Goal: Information Seeking & Learning: Compare options

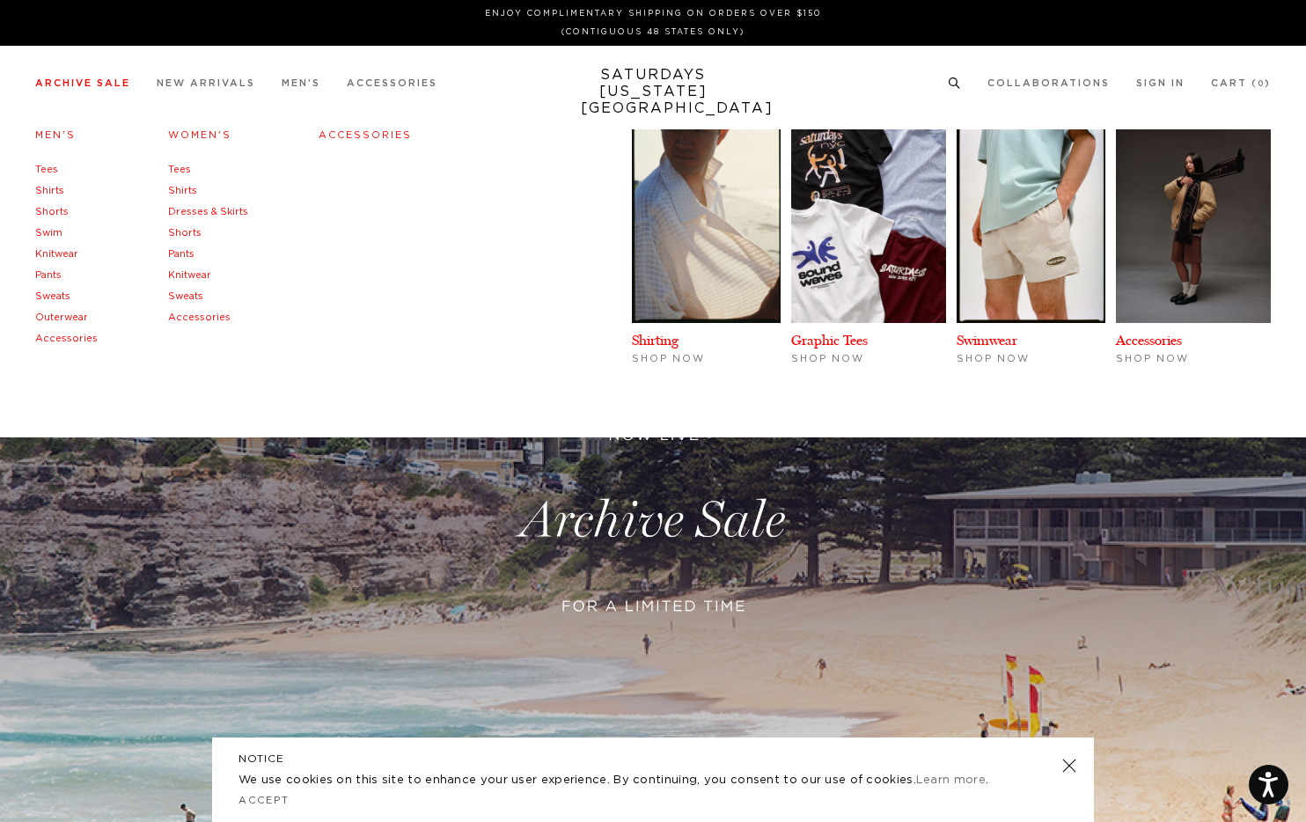
click at [47, 188] on link "Shirts" at bounding box center [49, 191] width 29 height 10
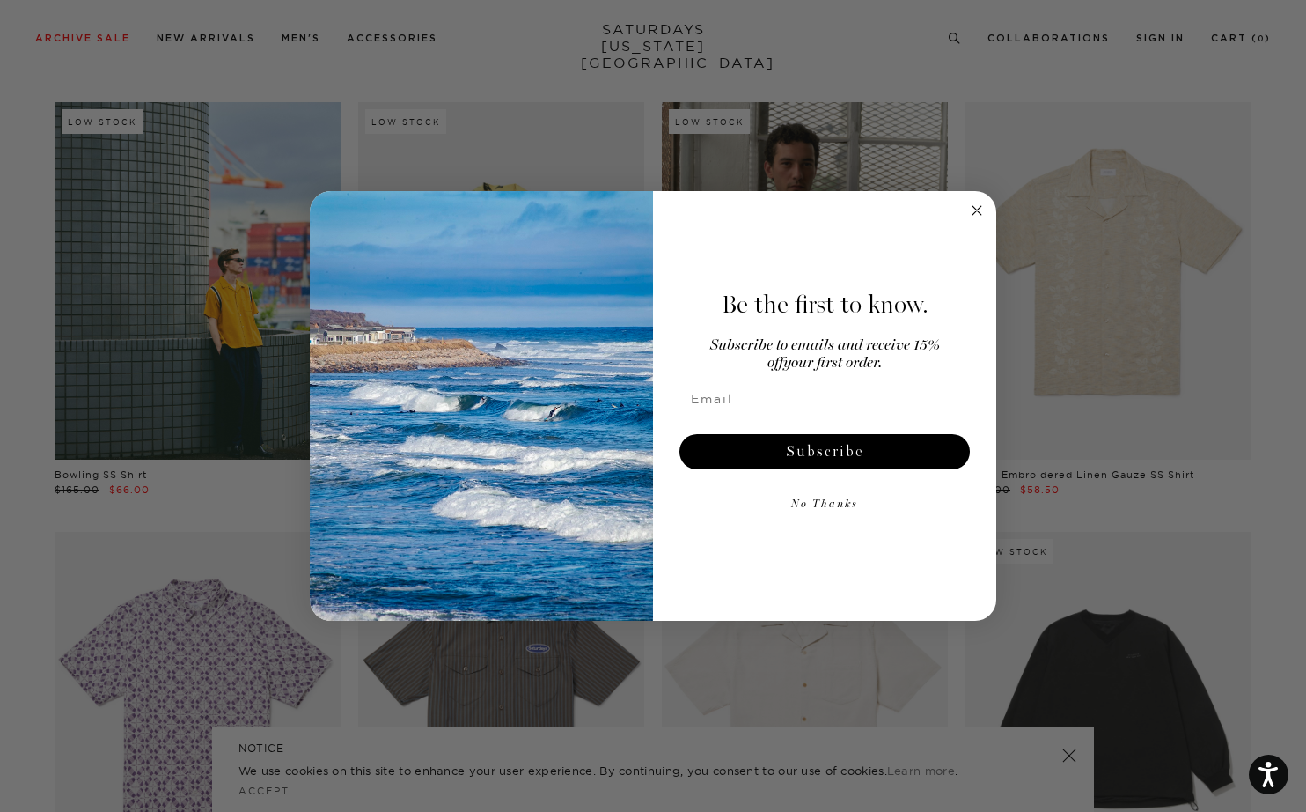
scroll to position [1785, 0]
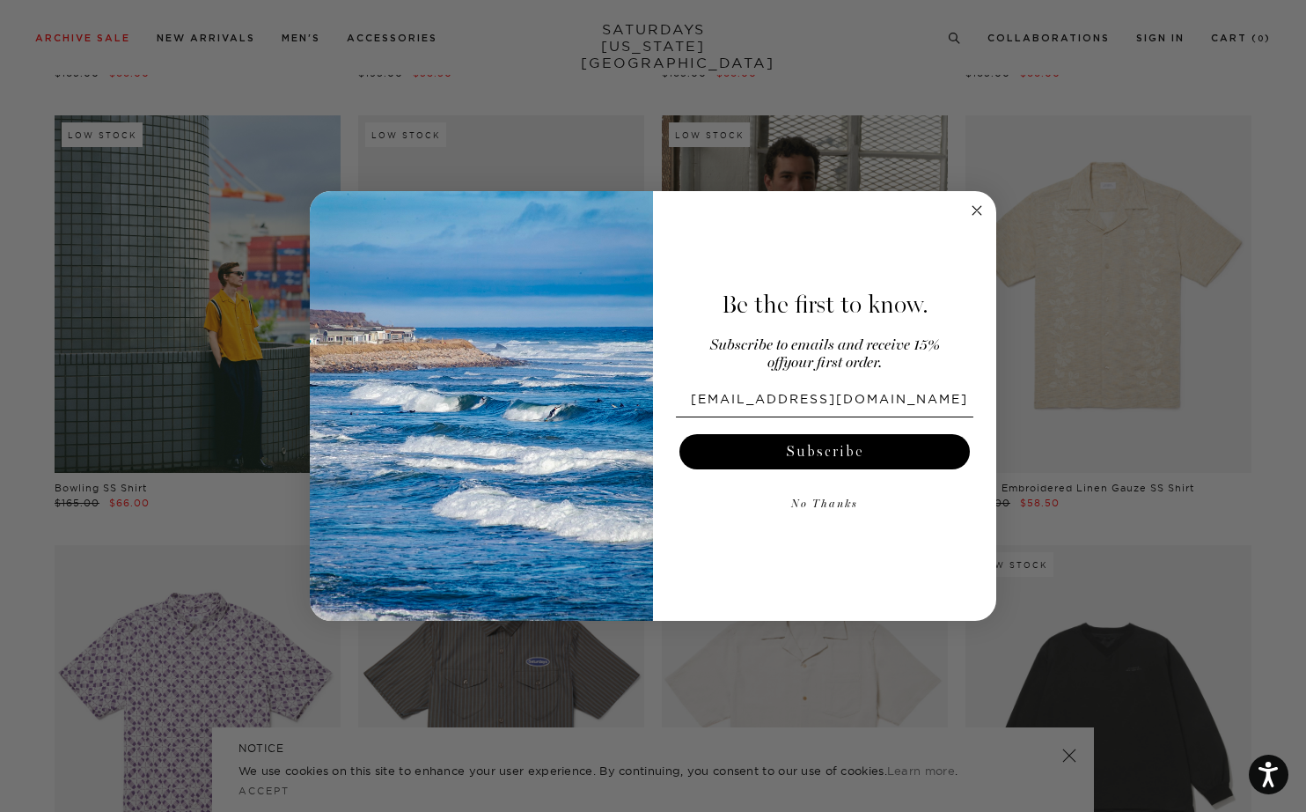
type input "donnasir@yahoo.com"
click at [834, 453] on button "Subscribe" at bounding box center [825, 451] width 291 height 35
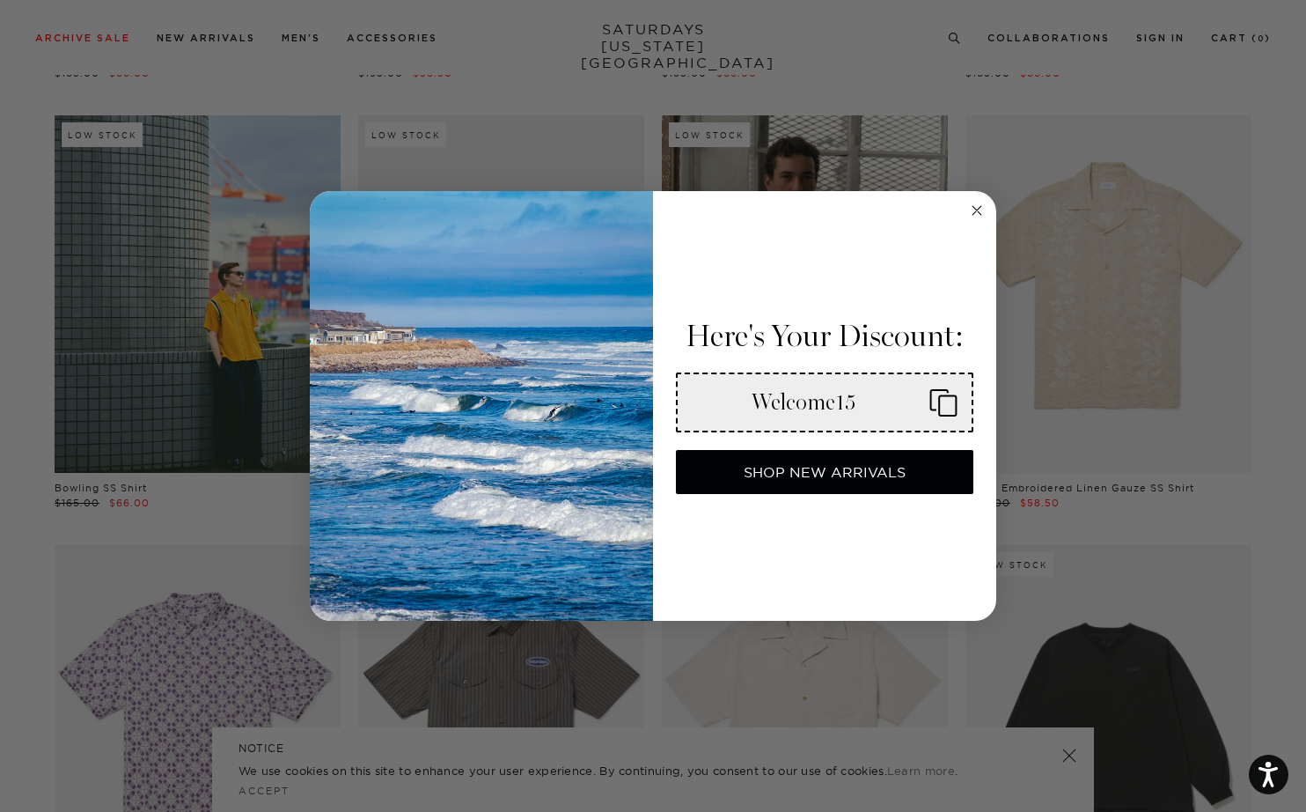
click at [946, 398] on icon "Copy coupon code" at bounding box center [937, 402] width 42 height 28
click at [975, 214] on circle "Close dialog" at bounding box center [978, 211] width 20 height 20
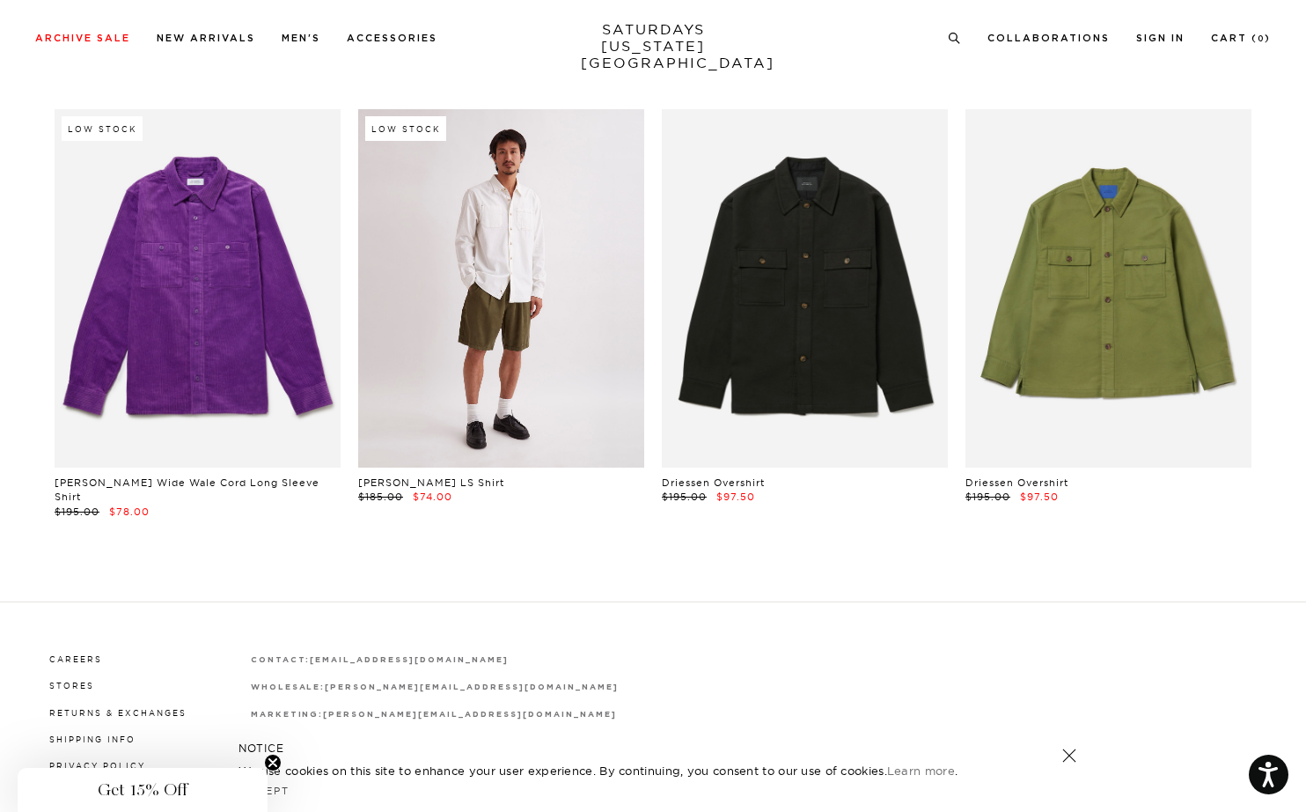
scroll to position [8314, 1]
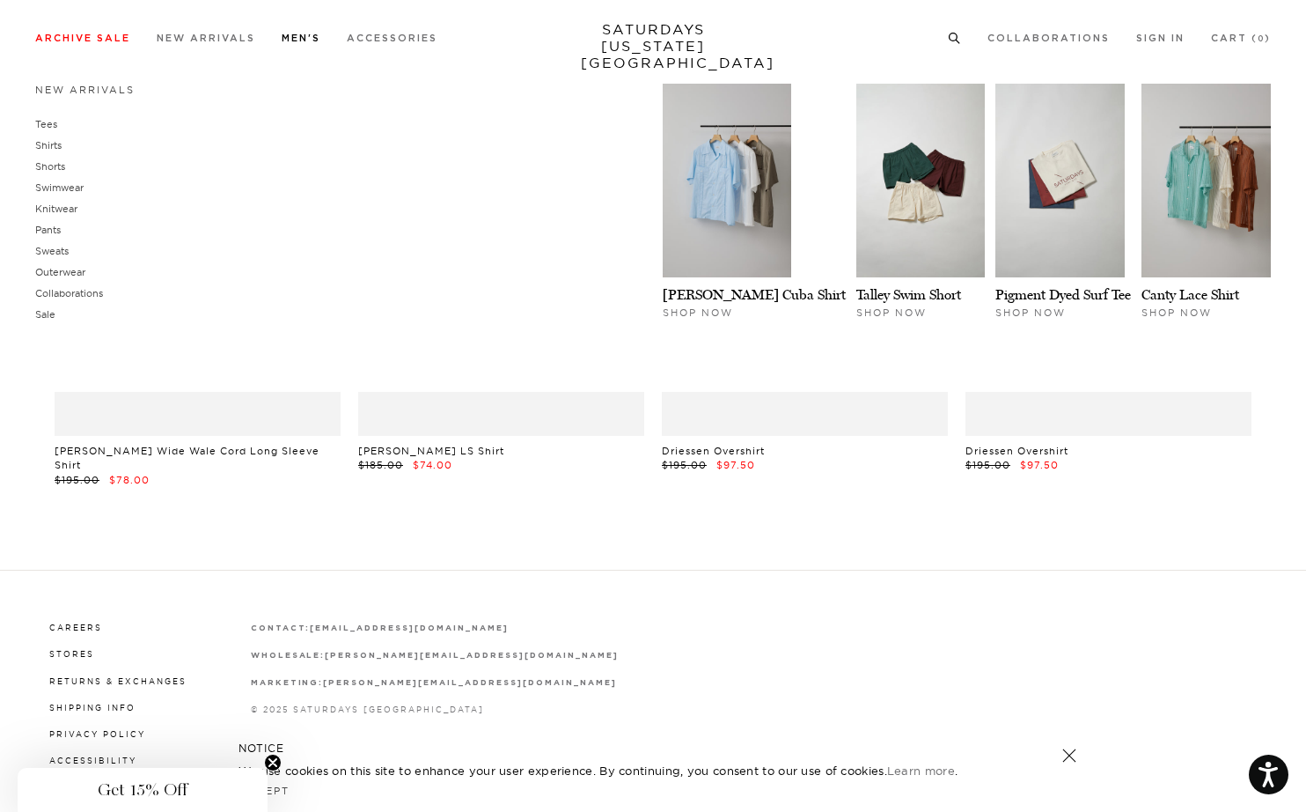
drag, startPoint x: 254, startPoint y: 422, endPoint x: 308, endPoint y: 70, distance: 356.2
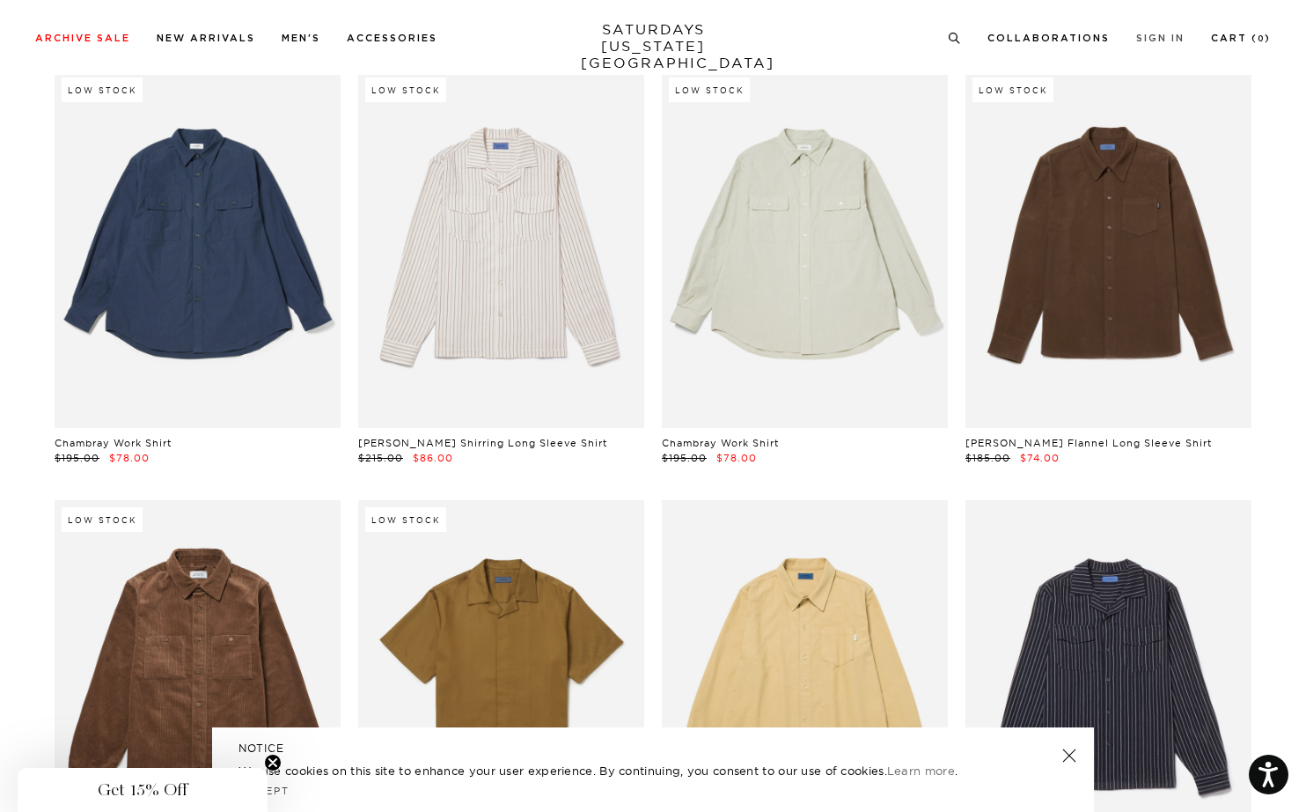
scroll to position [6778, 1]
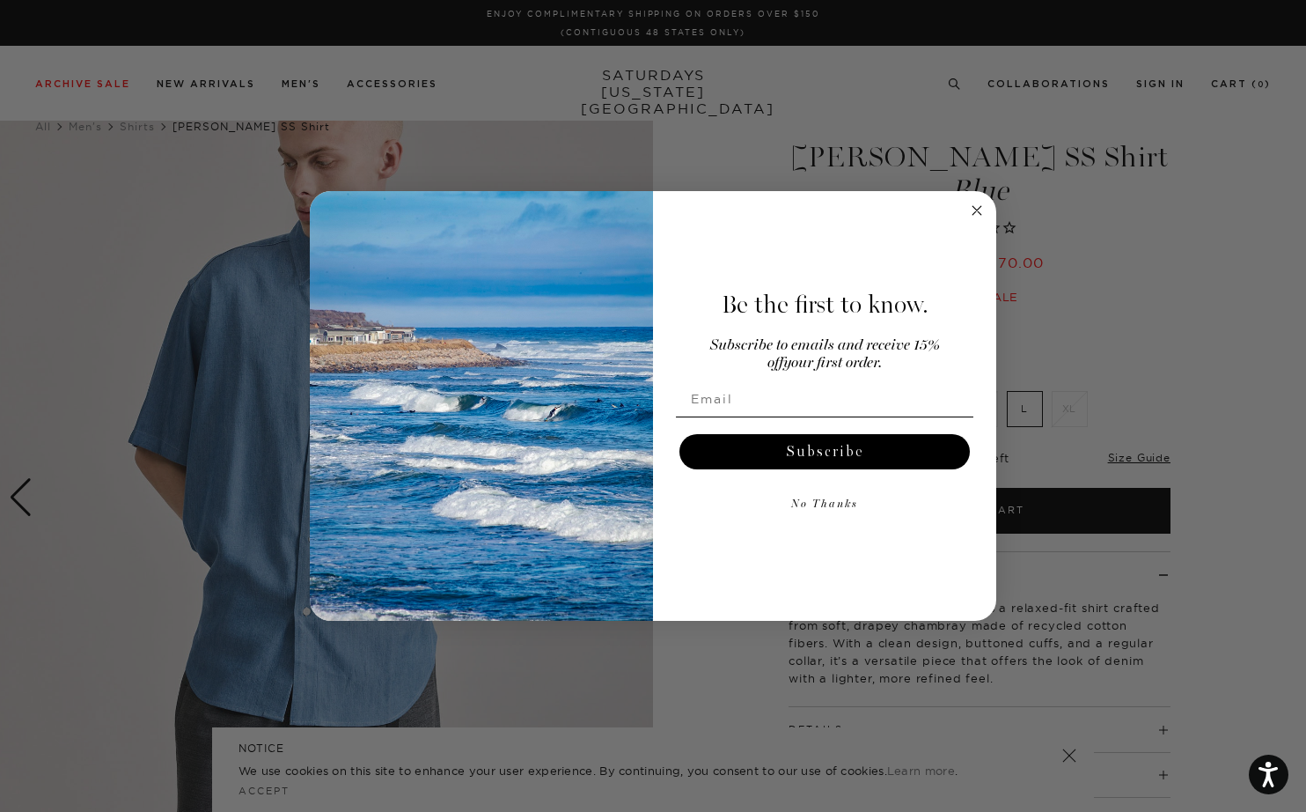
click at [974, 205] on circle "Close dialog" at bounding box center [978, 211] width 20 height 20
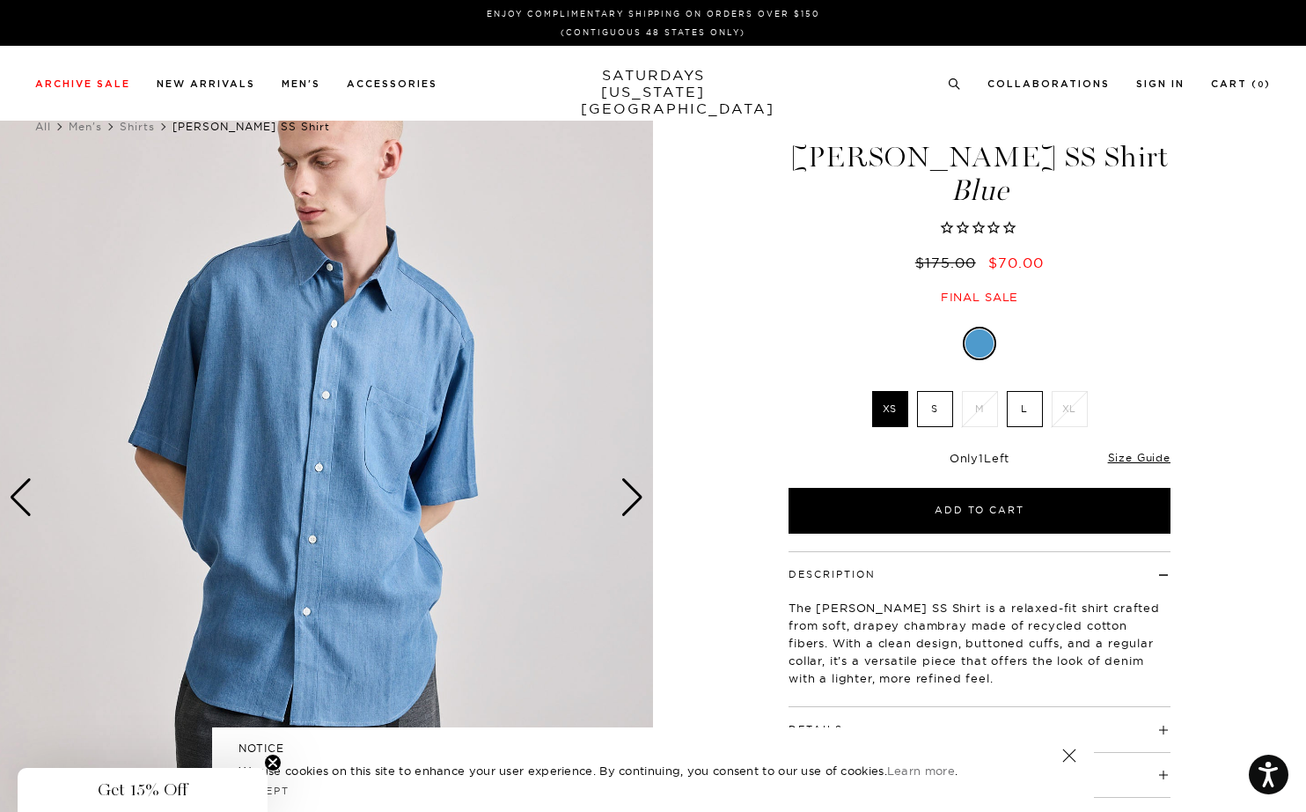
click at [643, 502] on div "Next slide" at bounding box center [633, 497] width 24 height 39
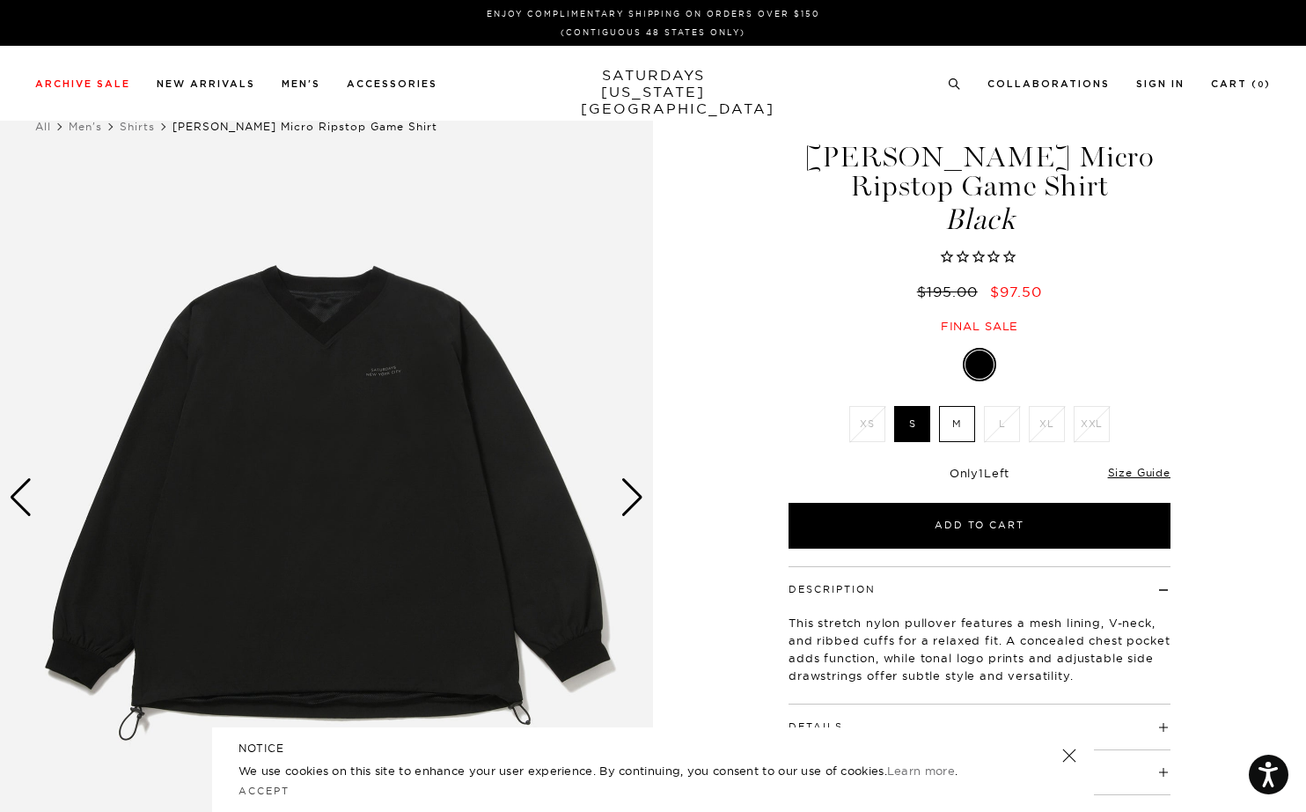
click at [630, 497] on div "Next slide" at bounding box center [633, 497] width 24 height 39
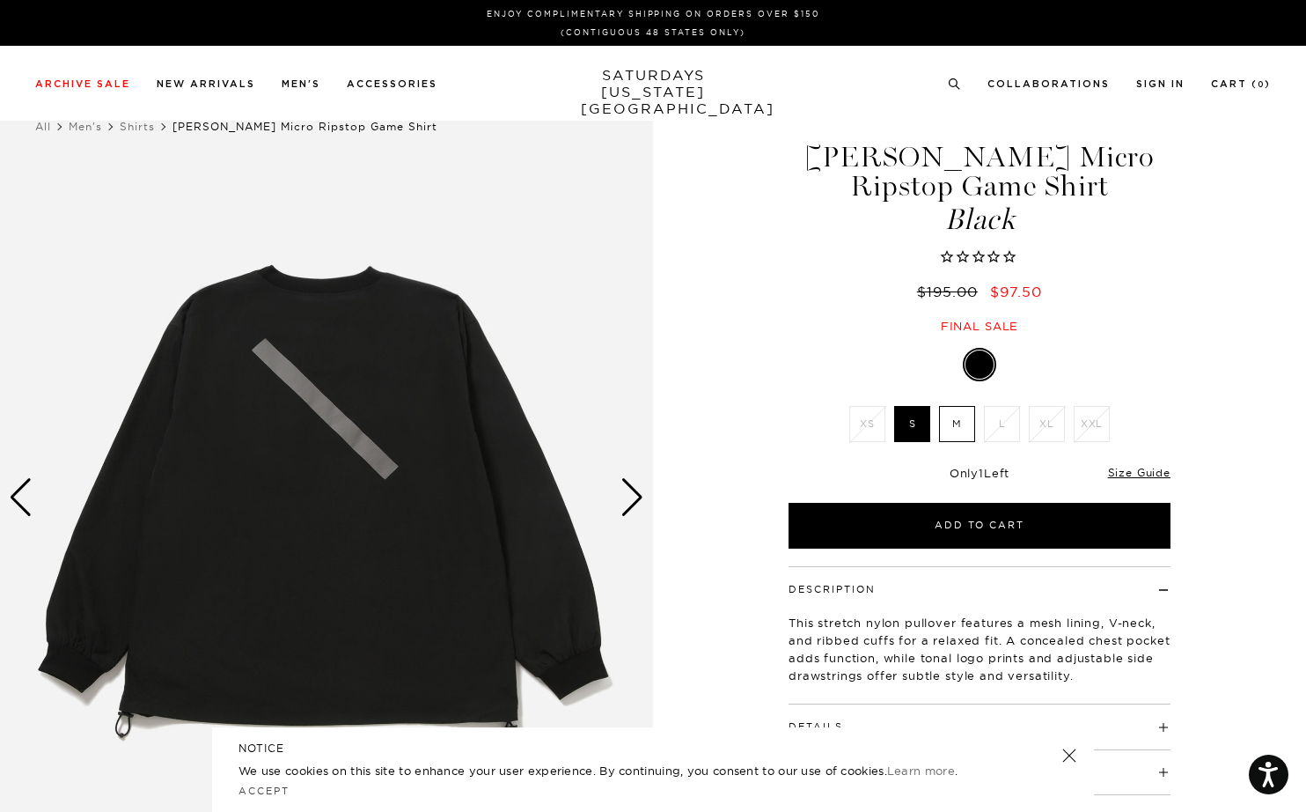
click at [630, 497] on div "Next slide" at bounding box center [633, 497] width 24 height 39
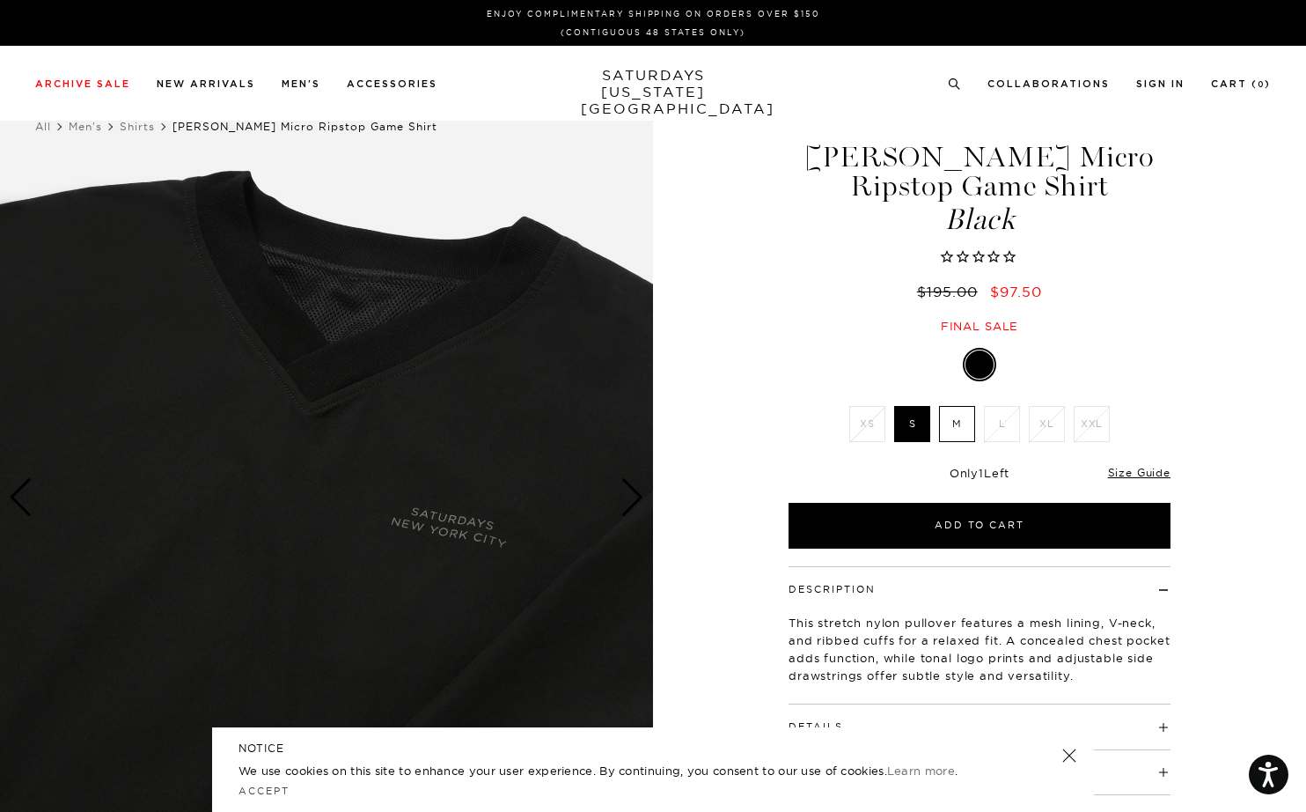
click at [630, 497] on div "Next slide" at bounding box center [633, 497] width 24 height 39
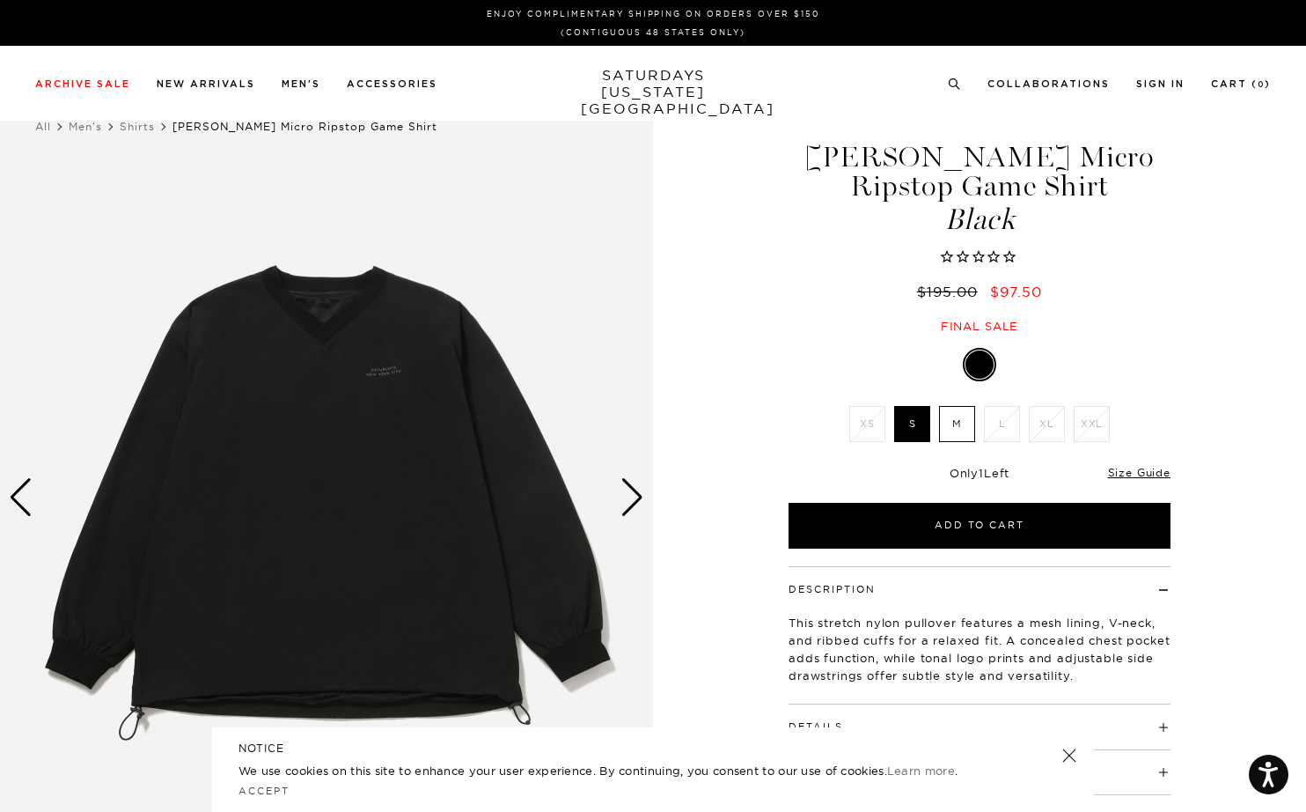
click at [630, 497] on div "Next slide" at bounding box center [633, 497] width 24 height 39
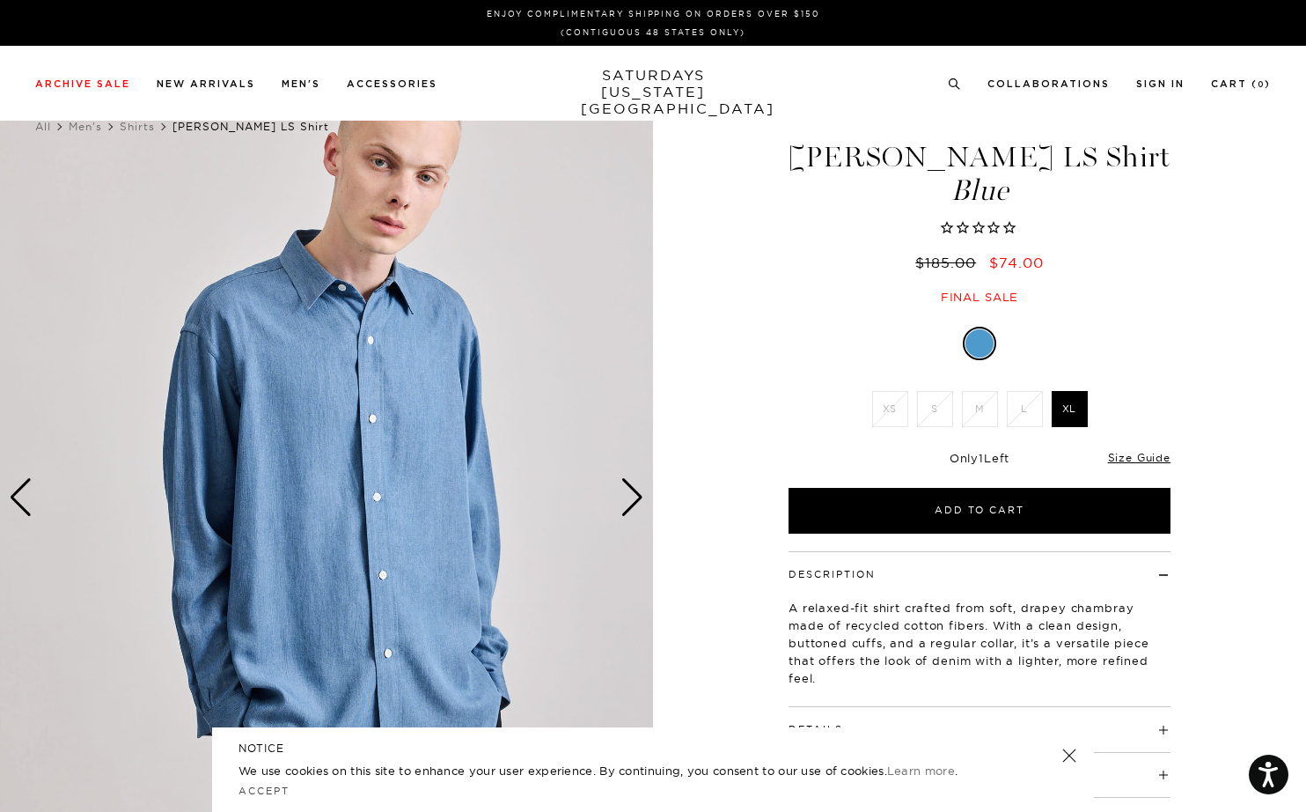
click at [638, 506] on div "Next slide" at bounding box center [633, 497] width 24 height 39
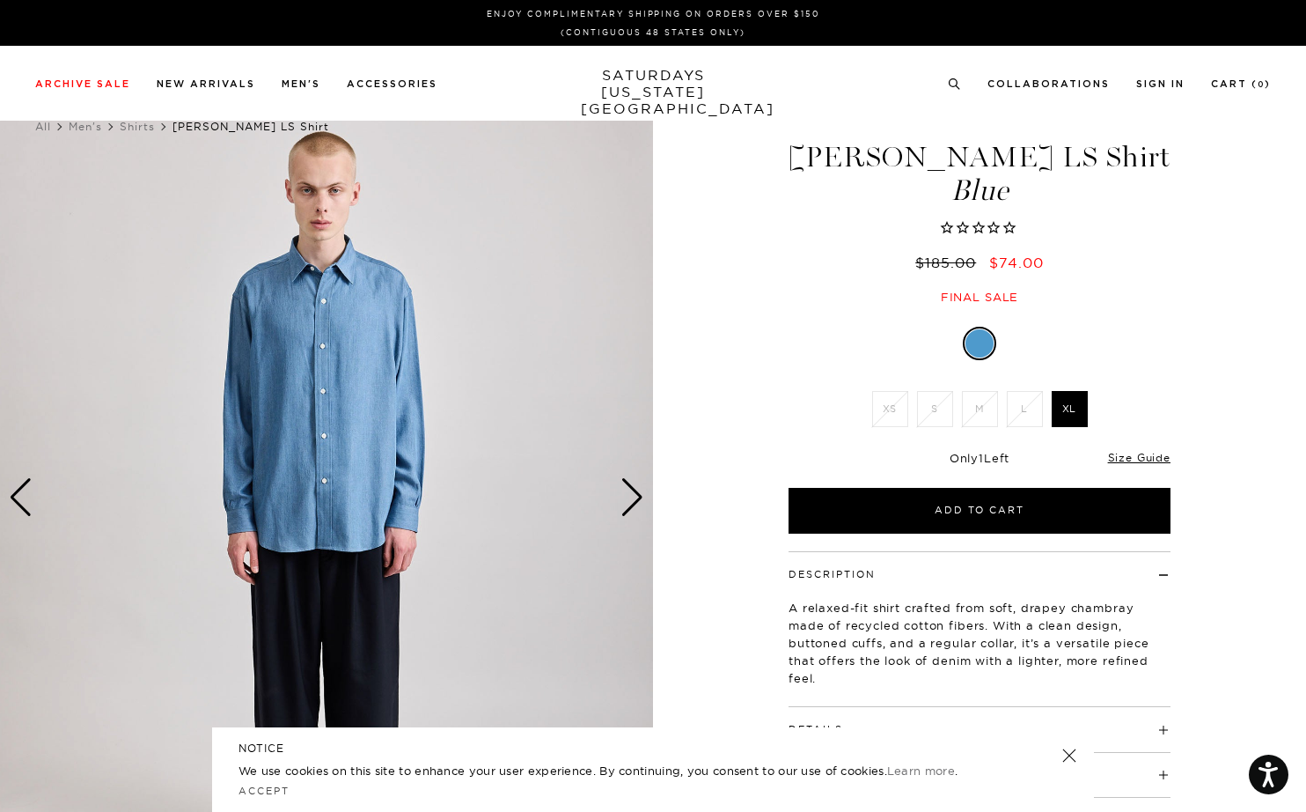
click at [638, 506] on div "Next slide" at bounding box center [633, 497] width 24 height 39
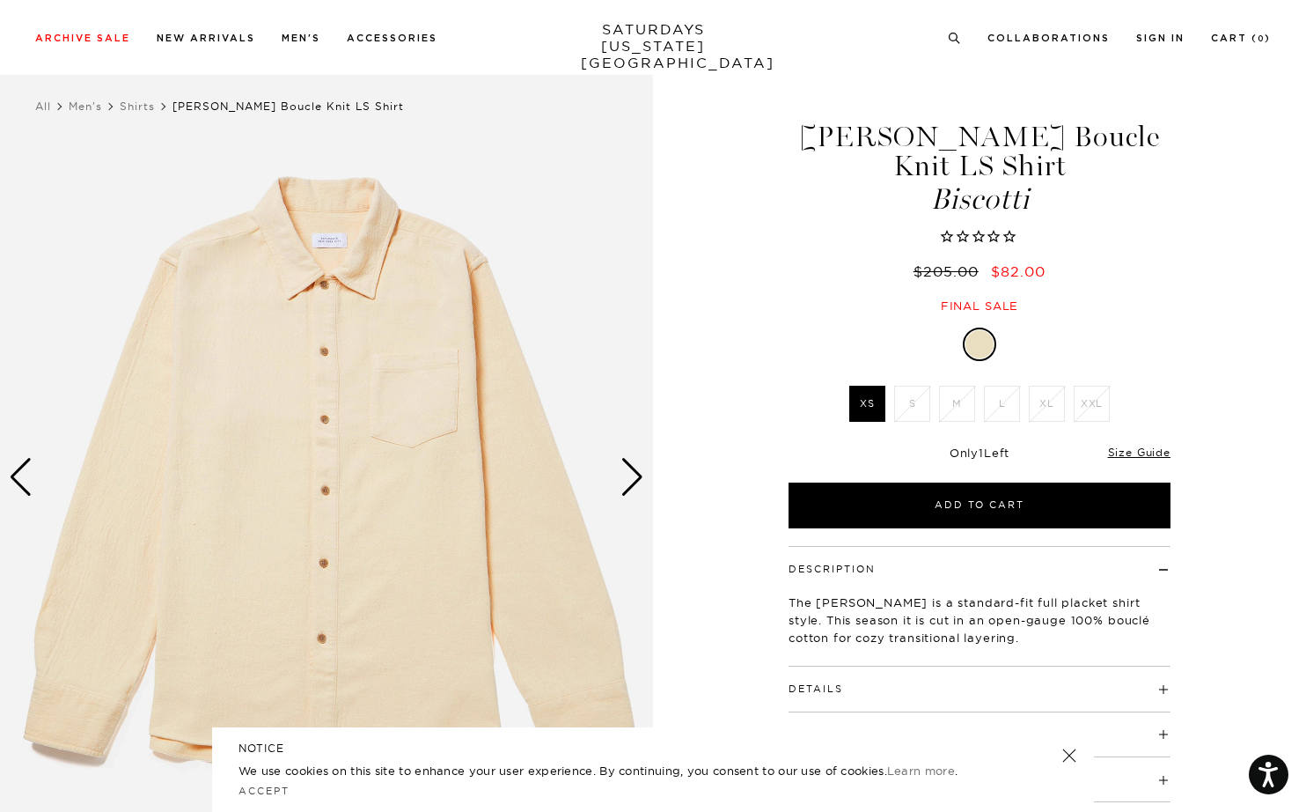
scroll to position [18, 0]
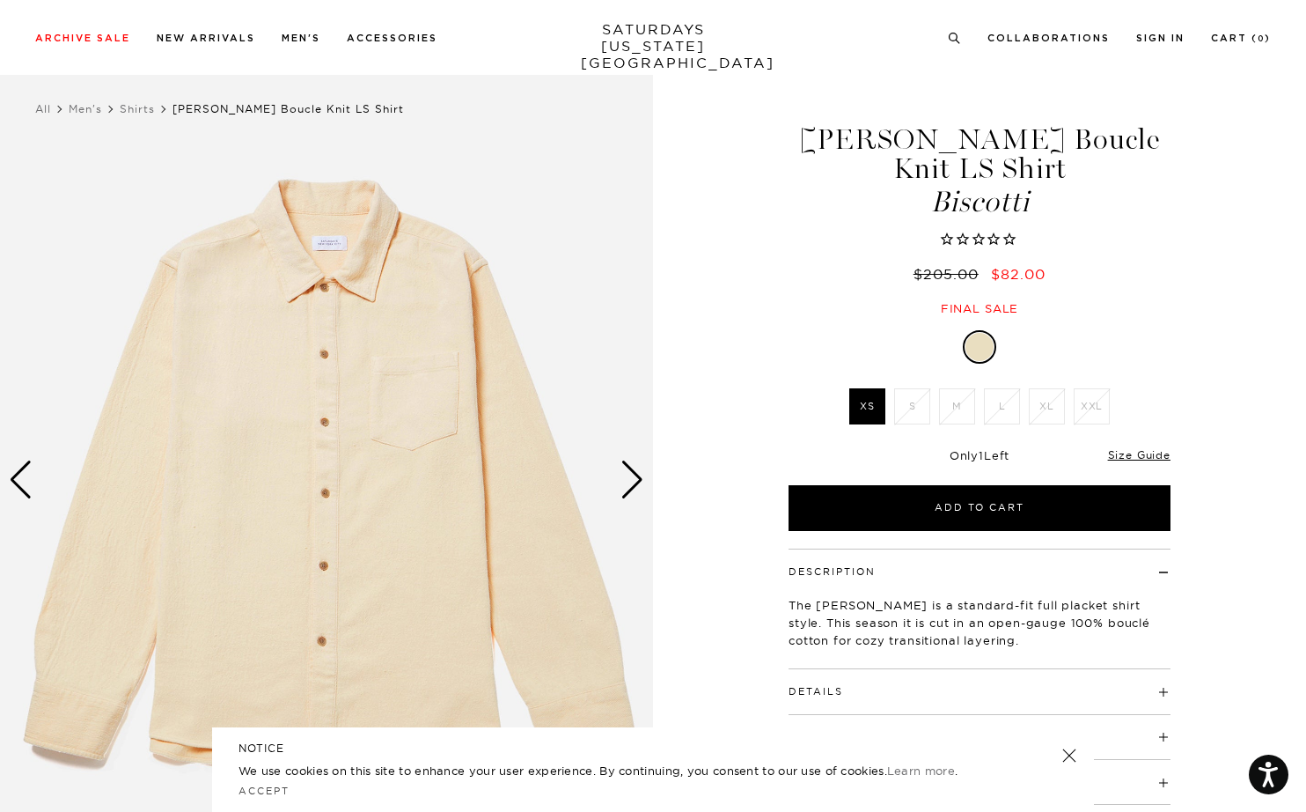
click at [635, 484] on div "Next slide" at bounding box center [633, 479] width 24 height 39
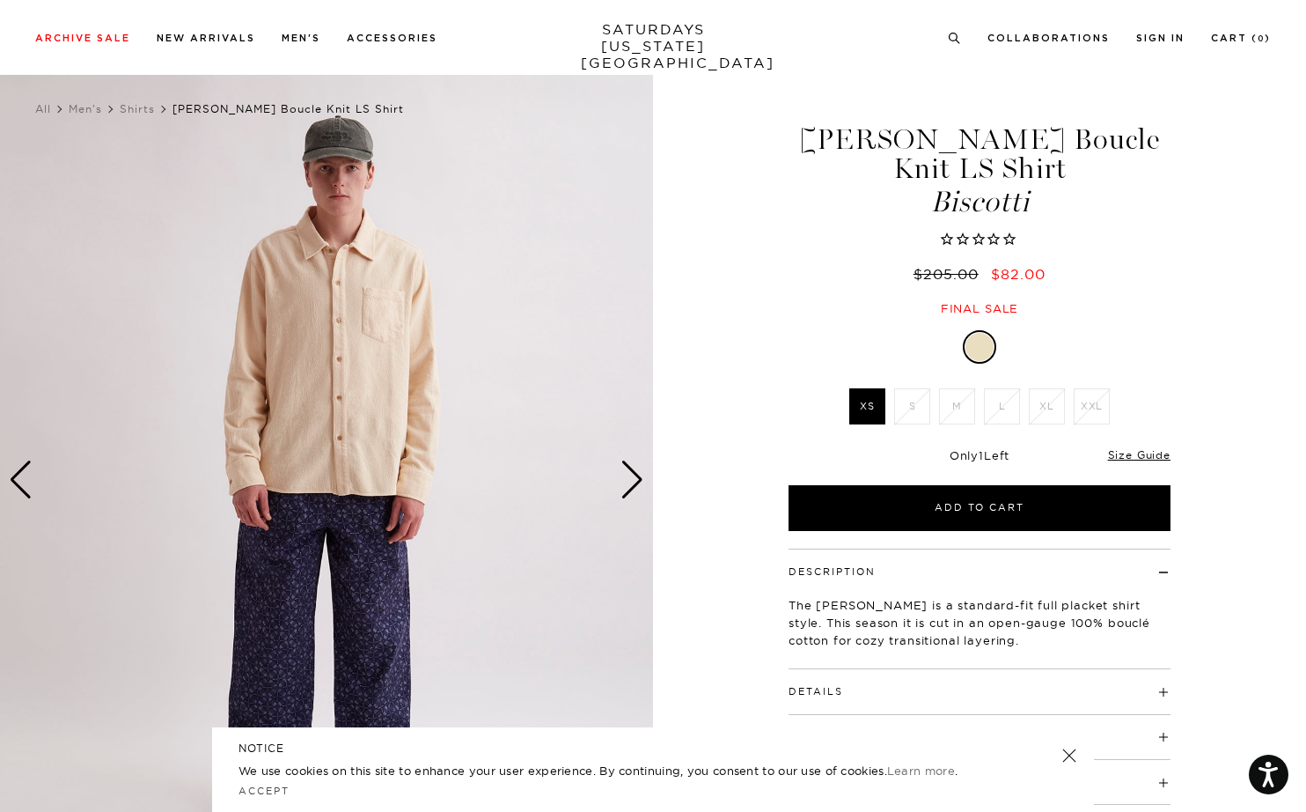
click at [635, 484] on div "Next slide" at bounding box center [633, 479] width 24 height 39
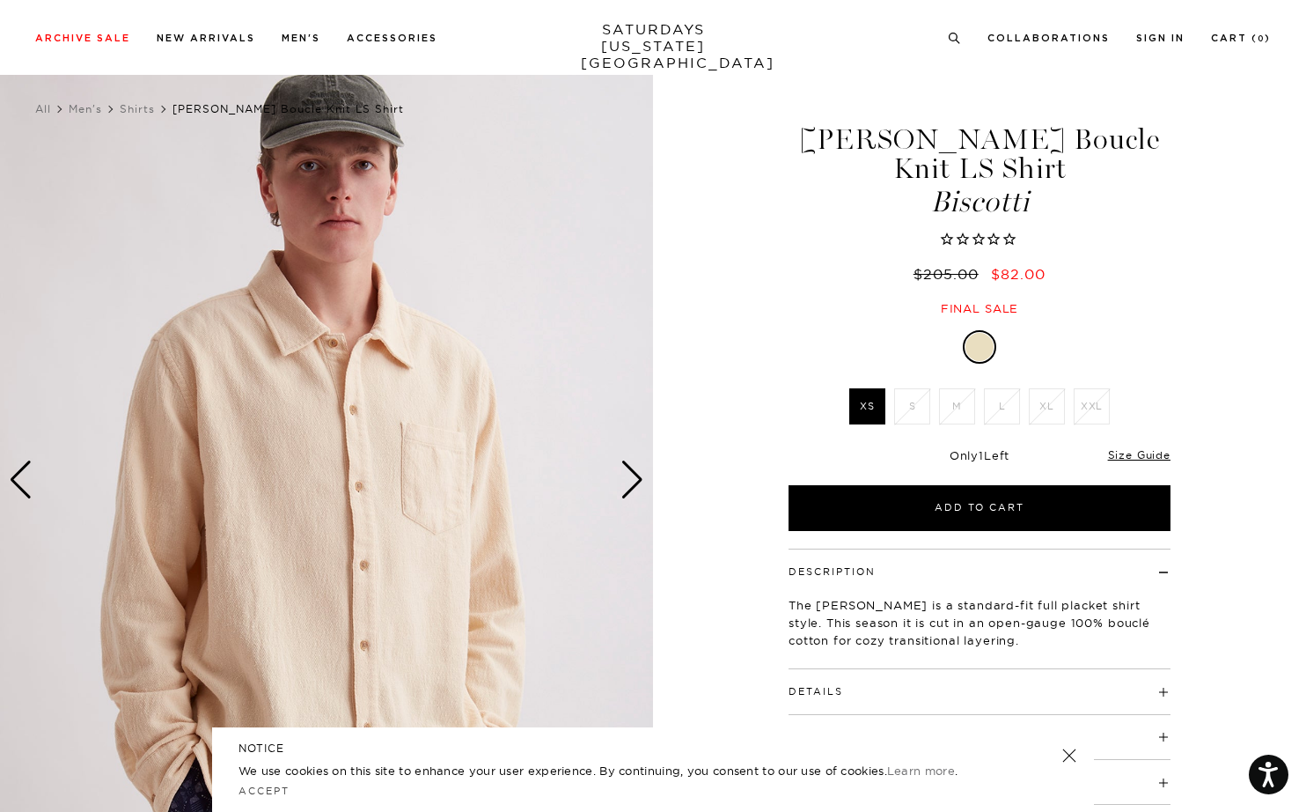
click at [635, 484] on div "Next slide" at bounding box center [633, 479] width 24 height 39
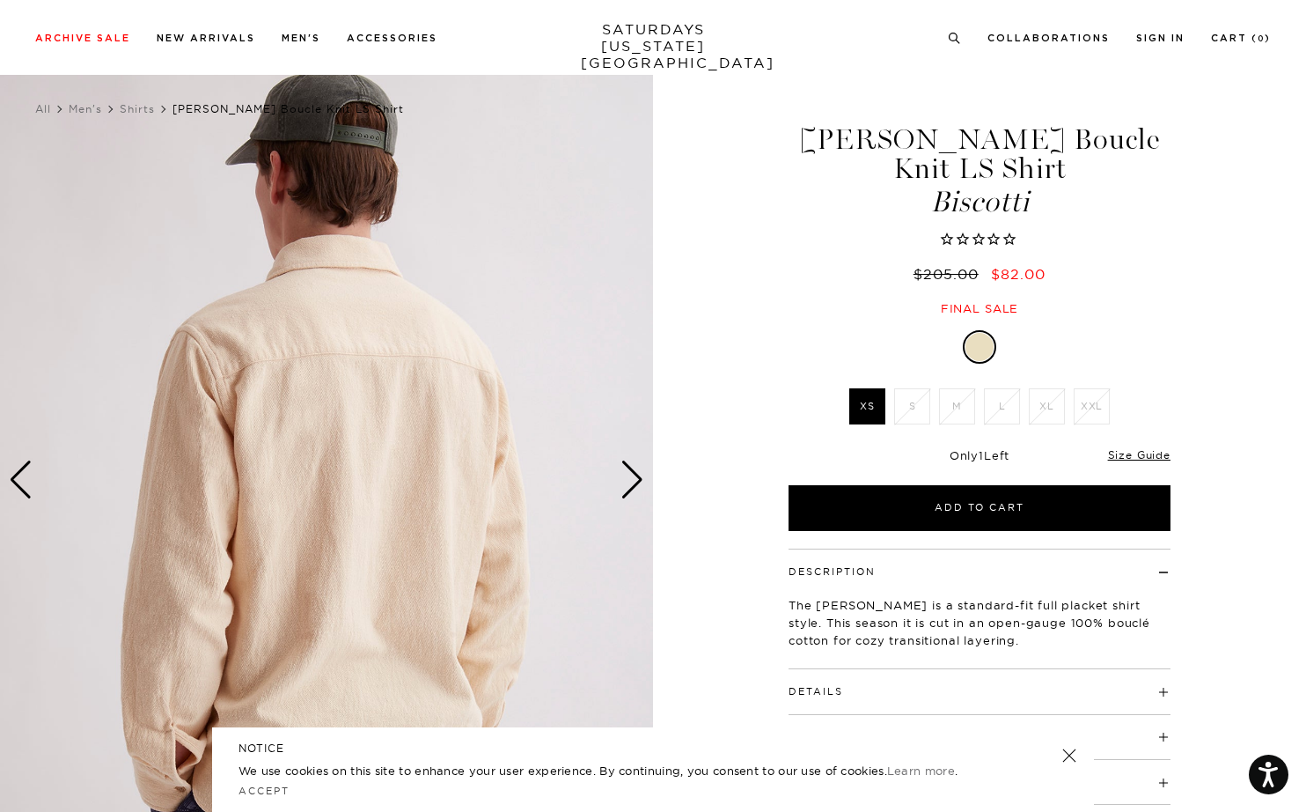
click at [635, 484] on div "Next slide" at bounding box center [633, 479] width 24 height 39
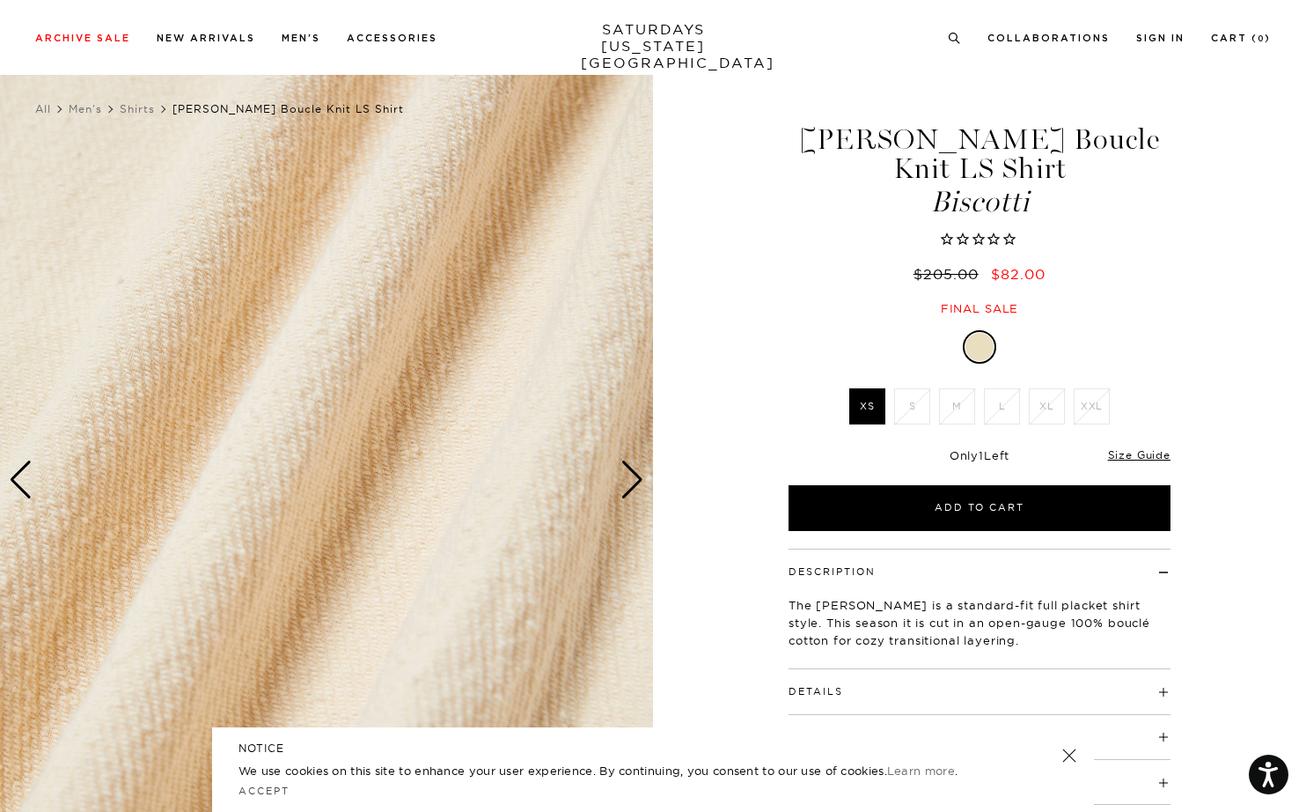
click at [635, 484] on div "Next slide" at bounding box center [633, 479] width 24 height 39
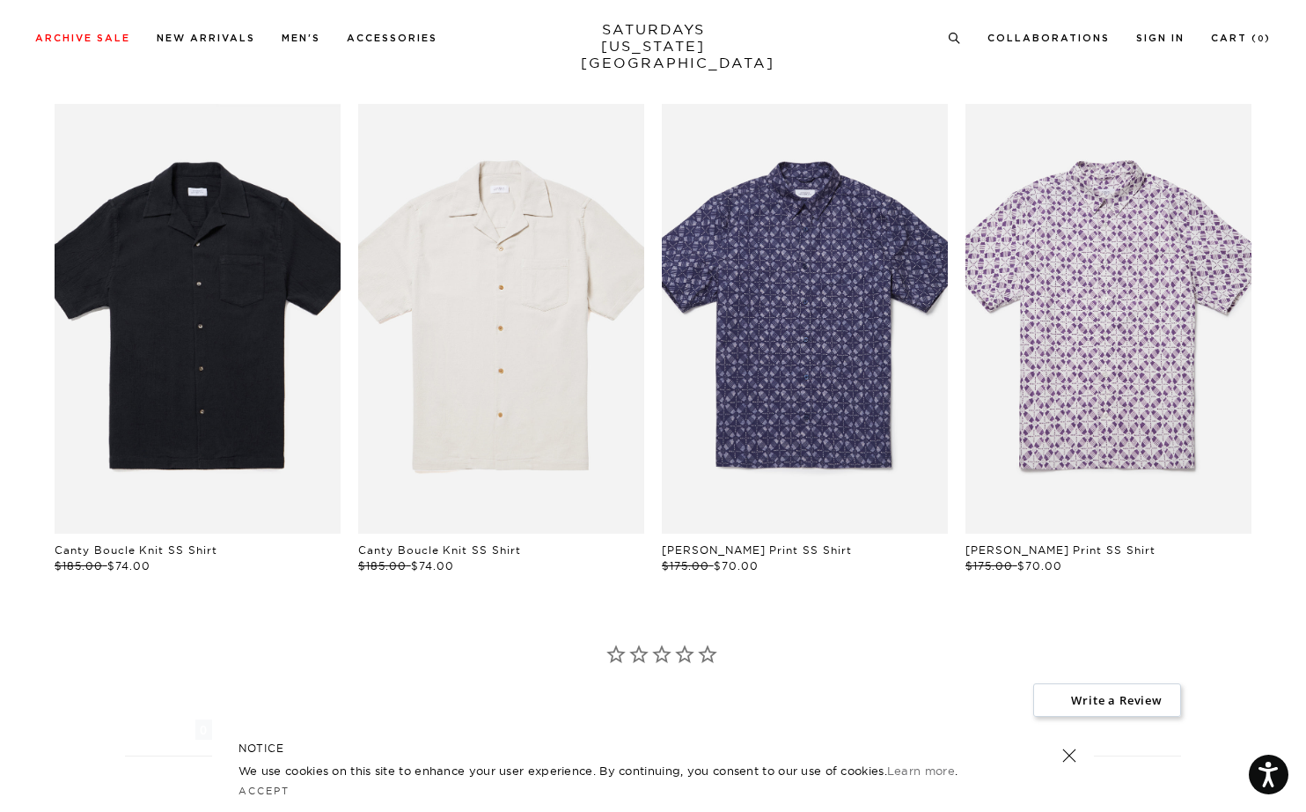
scroll to position [0, 0]
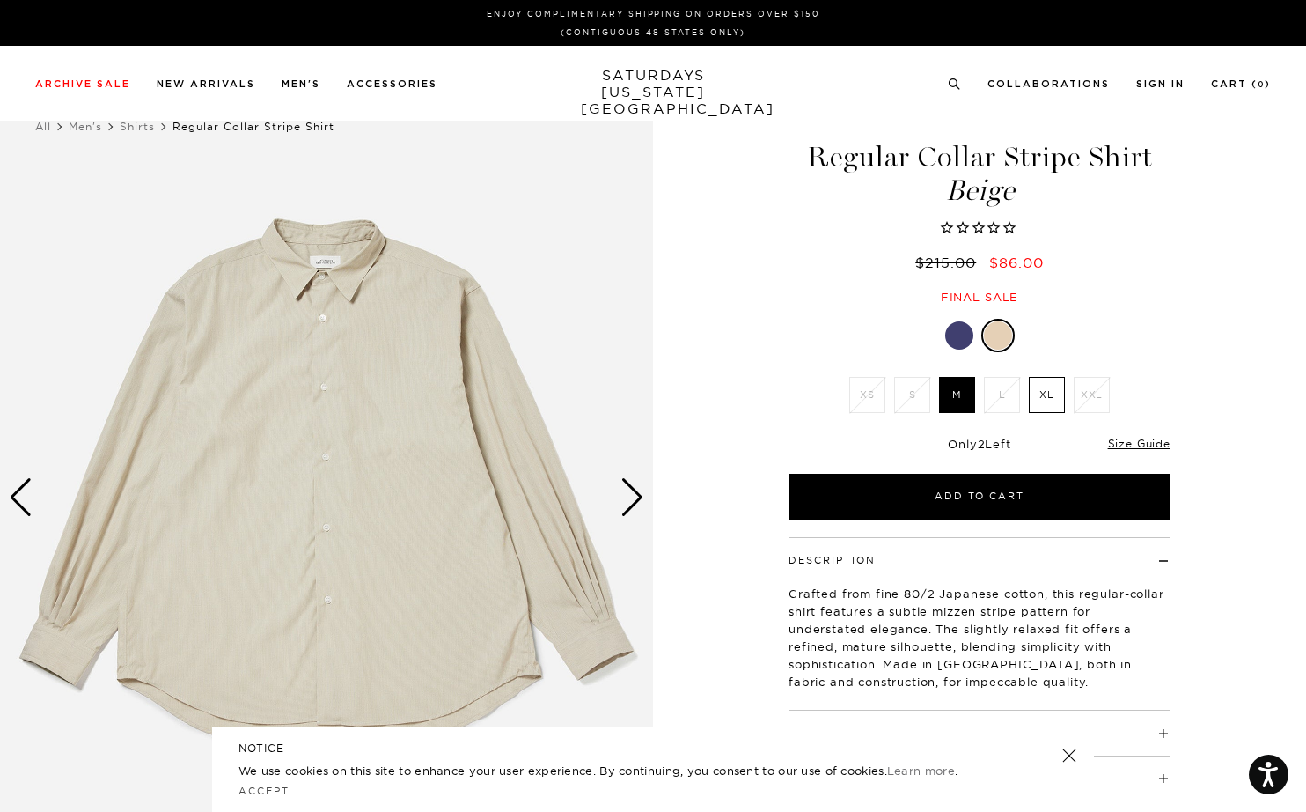
click at [633, 497] on div "Next slide" at bounding box center [633, 497] width 24 height 39
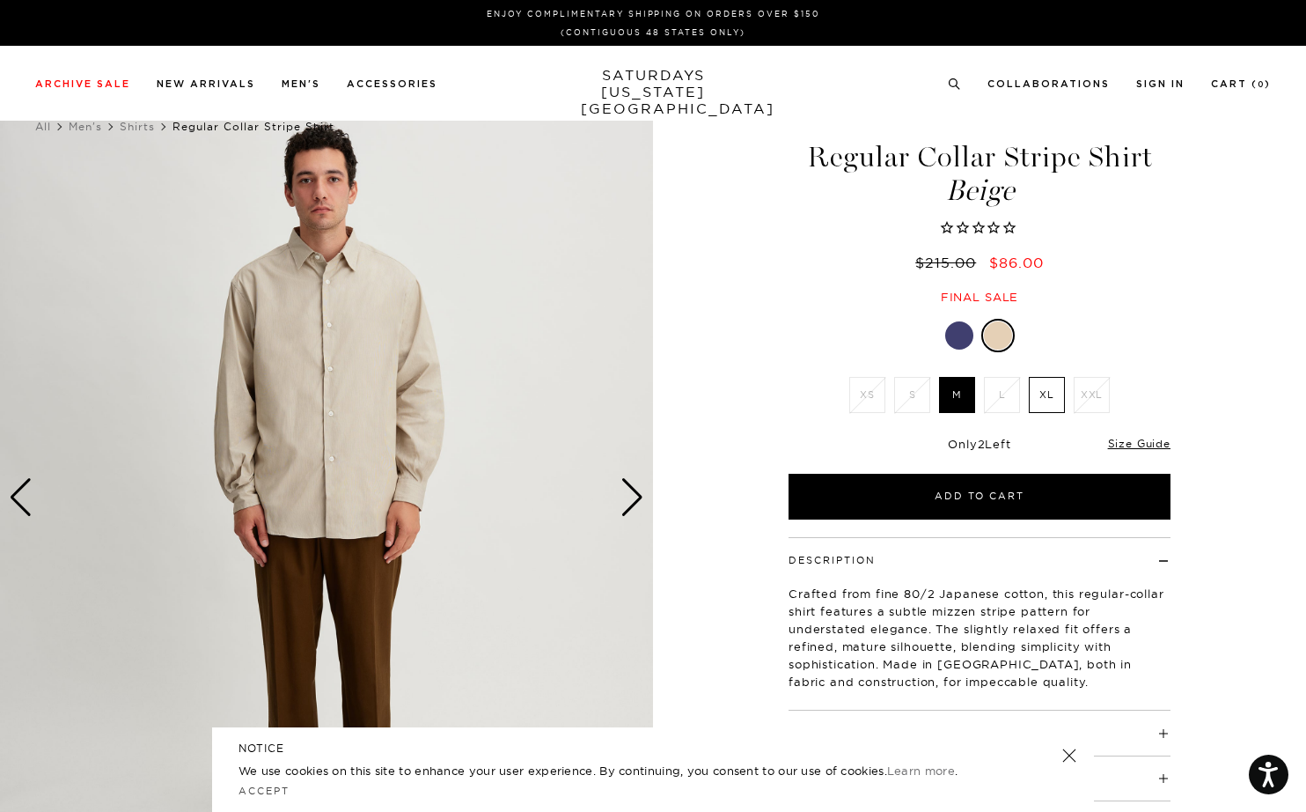
click at [633, 497] on div "Next slide" at bounding box center [633, 497] width 24 height 39
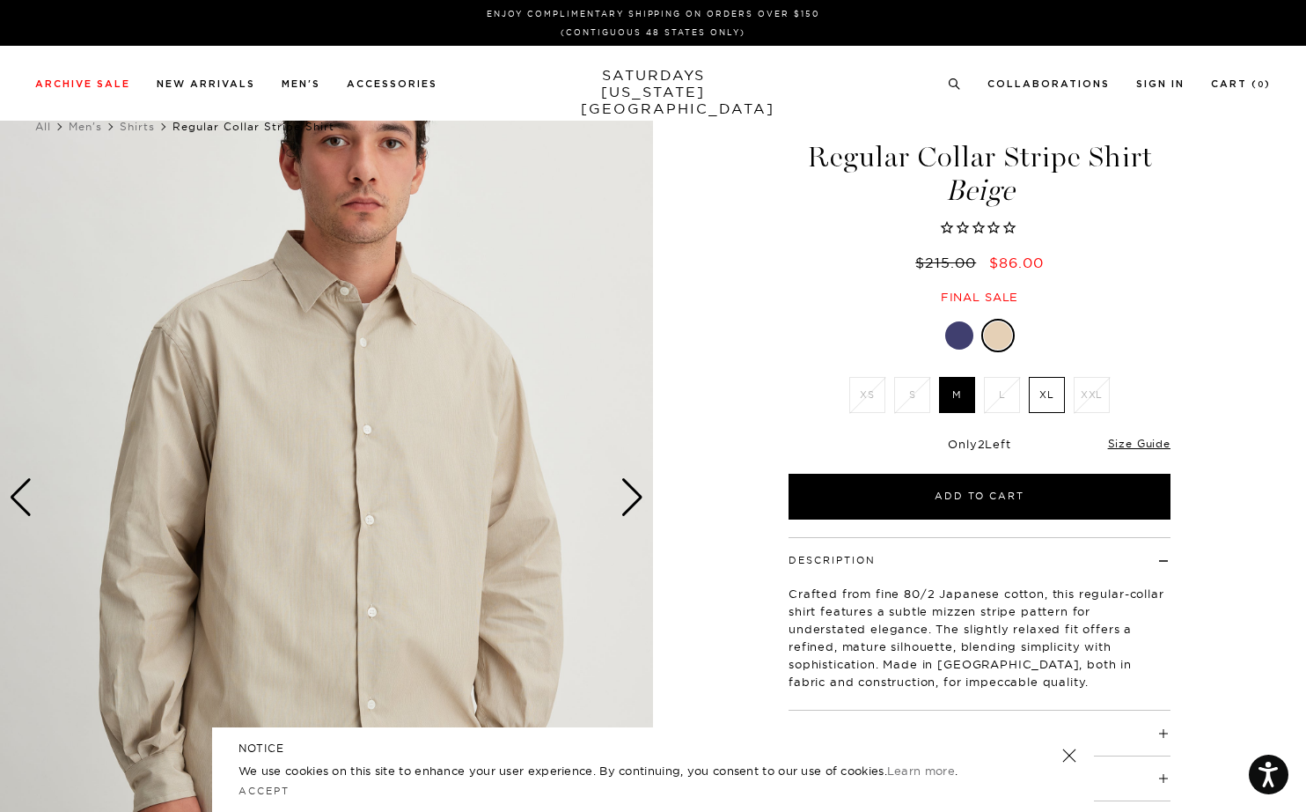
click at [633, 497] on div "Next slide" at bounding box center [633, 497] width 24 height 39
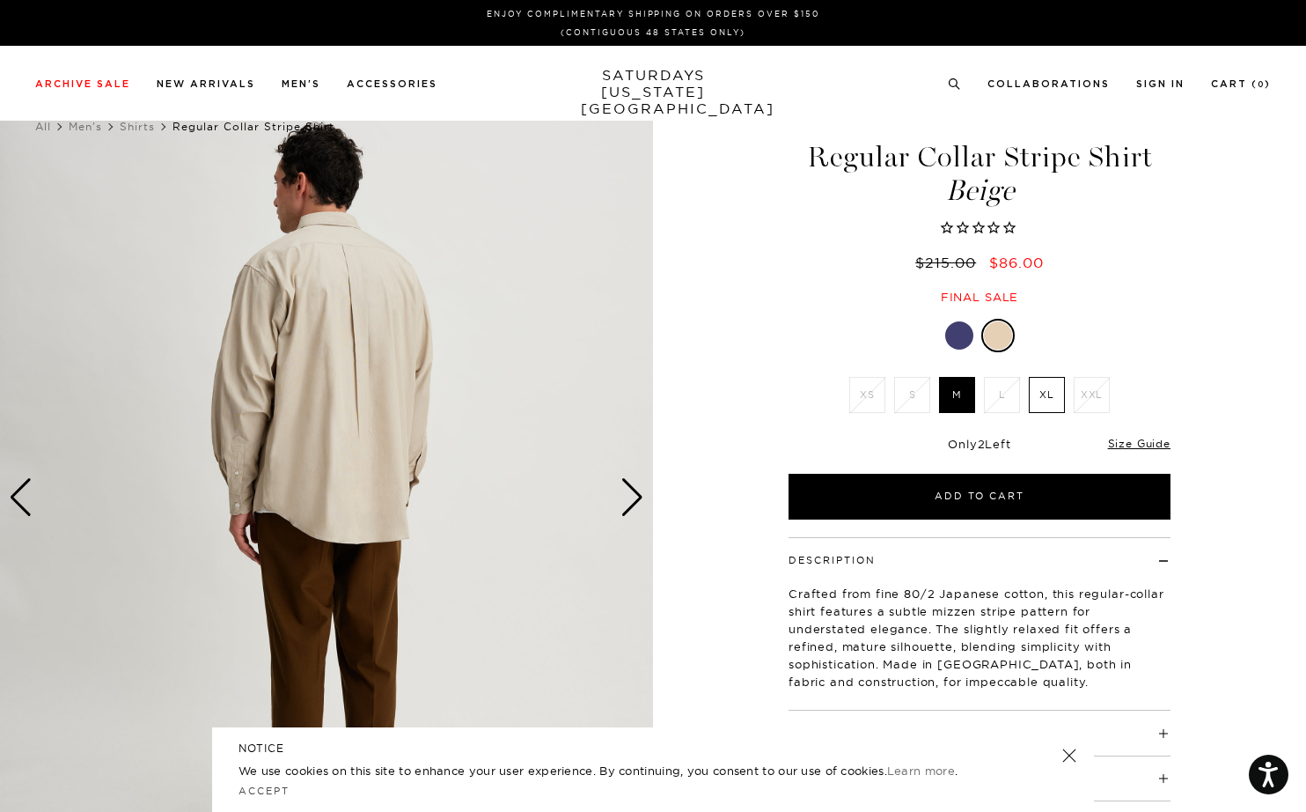
click at [959, 332] on div at bounding box center [959, 335] width 28 height 28
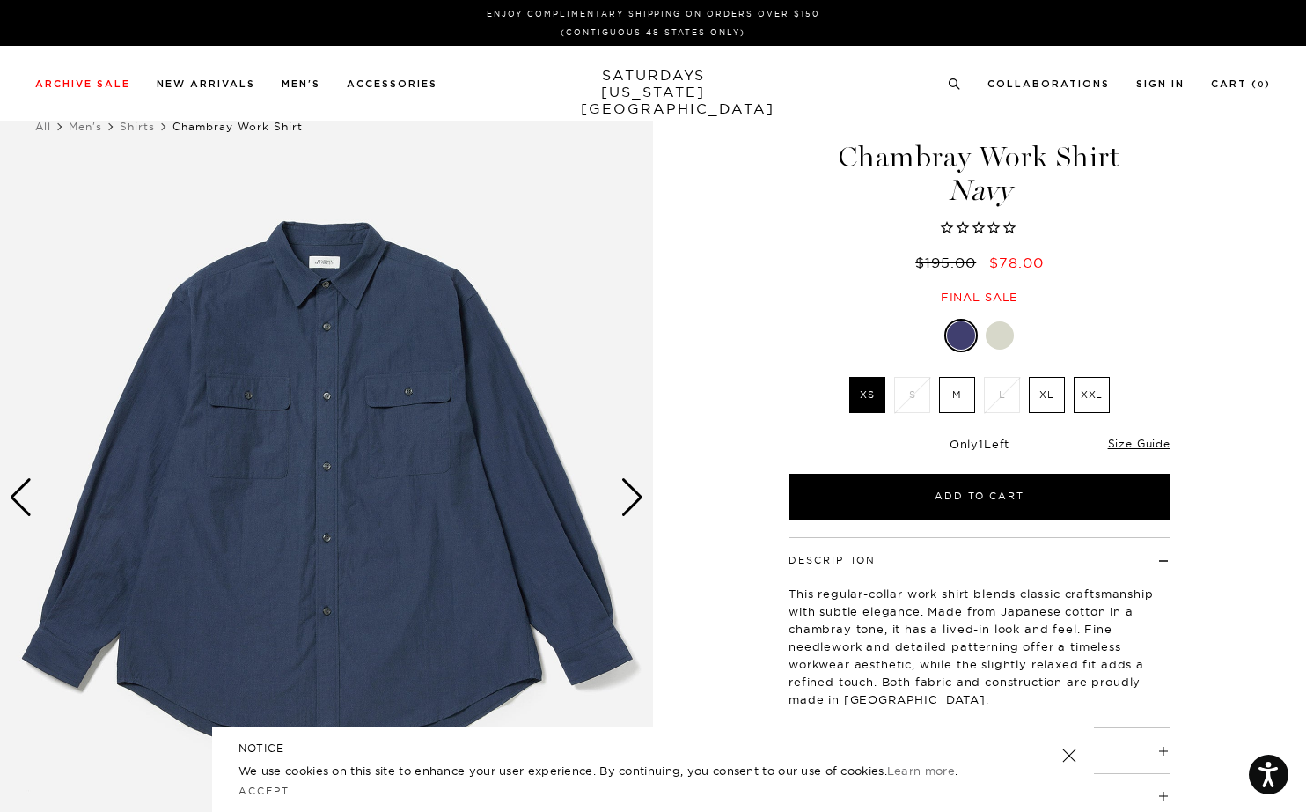
click at [632, 498] on div "Next slide" at bounding box center [633, 497] width 24 height 39
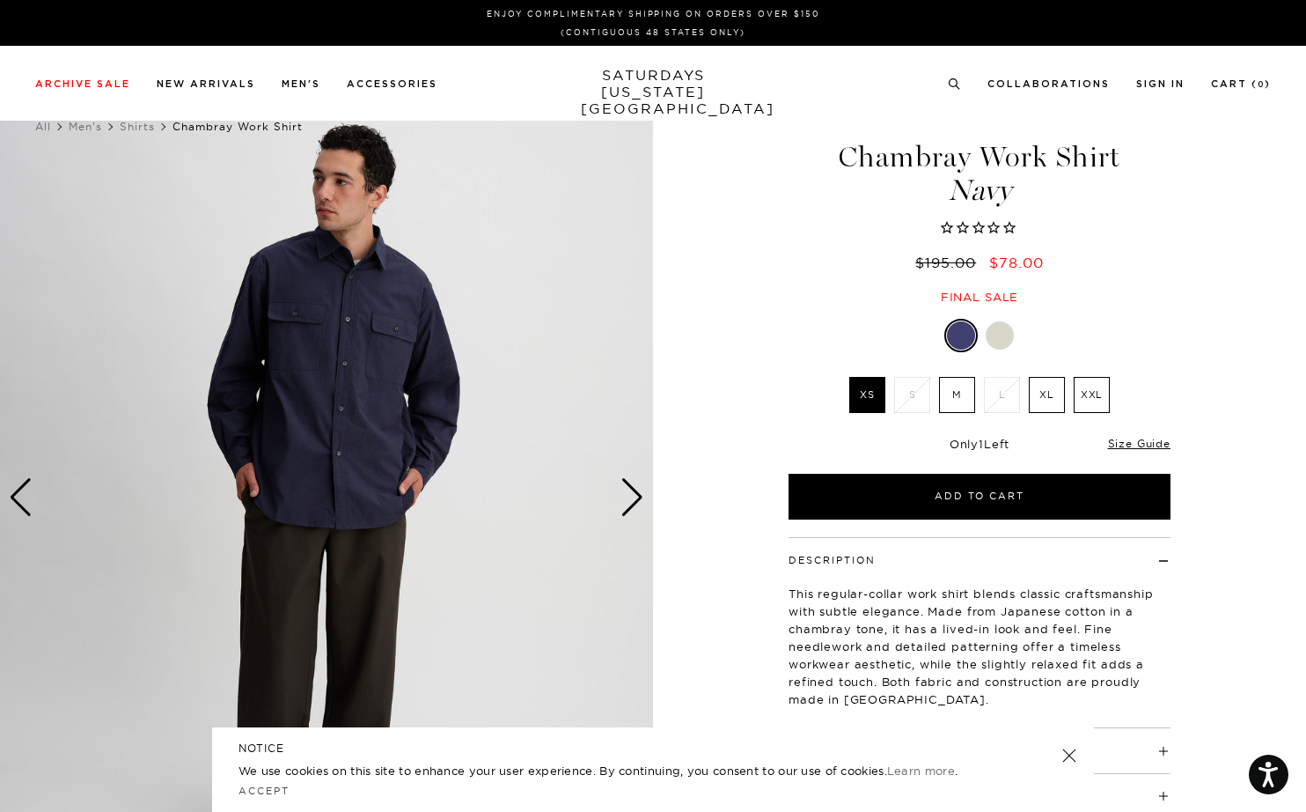
click at [632, 498] on div "Next slide" at bounding box center [633, 497] width 24 height 39
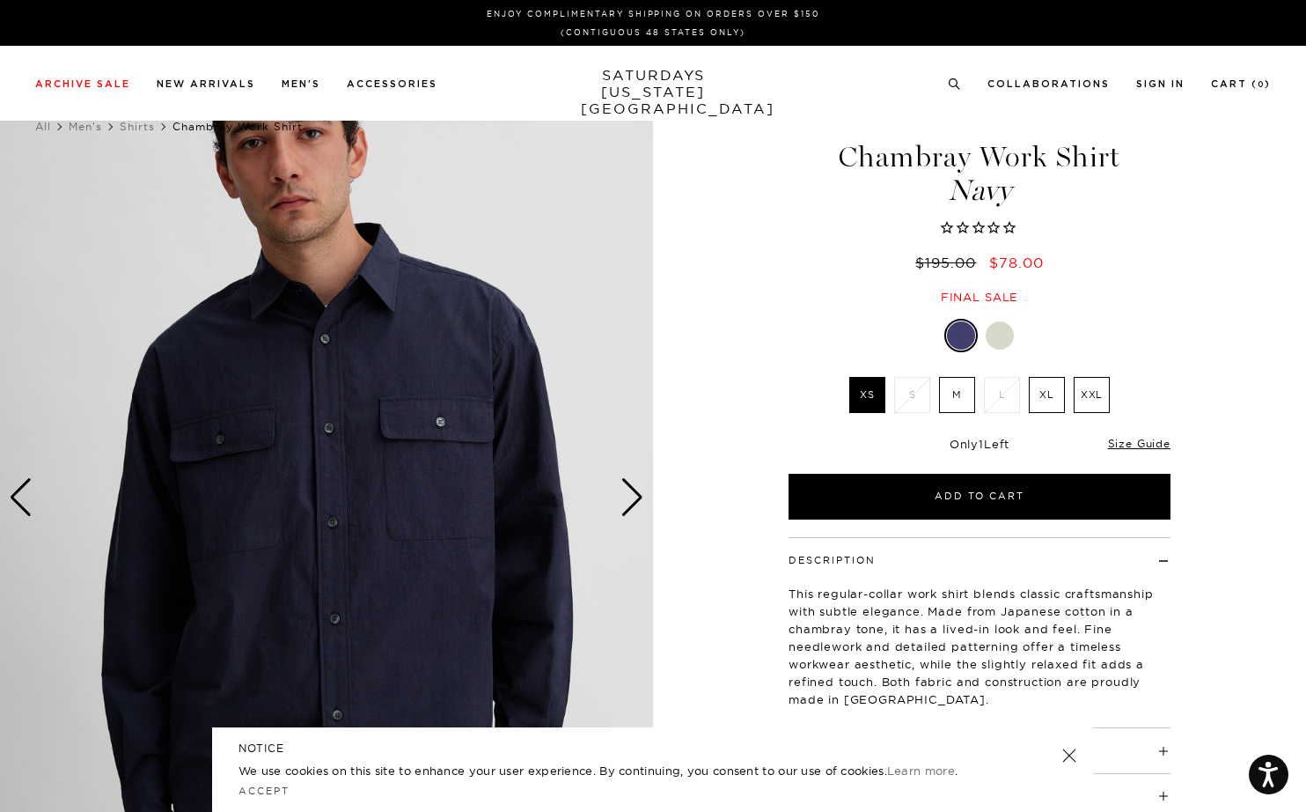
click at [632, 498] on div "Next slide" at bounding box center [633, 497] width 24 height 39
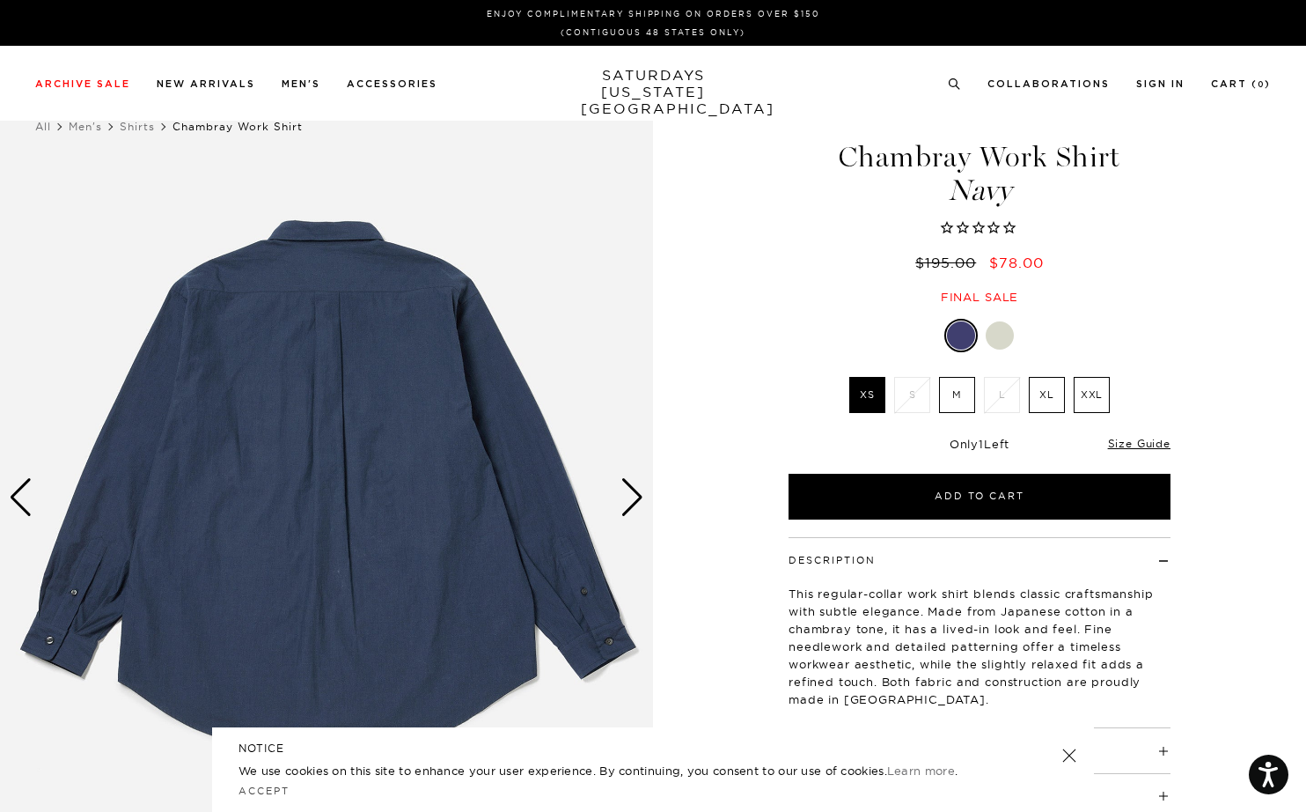
click at [632, 498] on div "Next slide" at bounding box center [633, 497] width 24 height 39
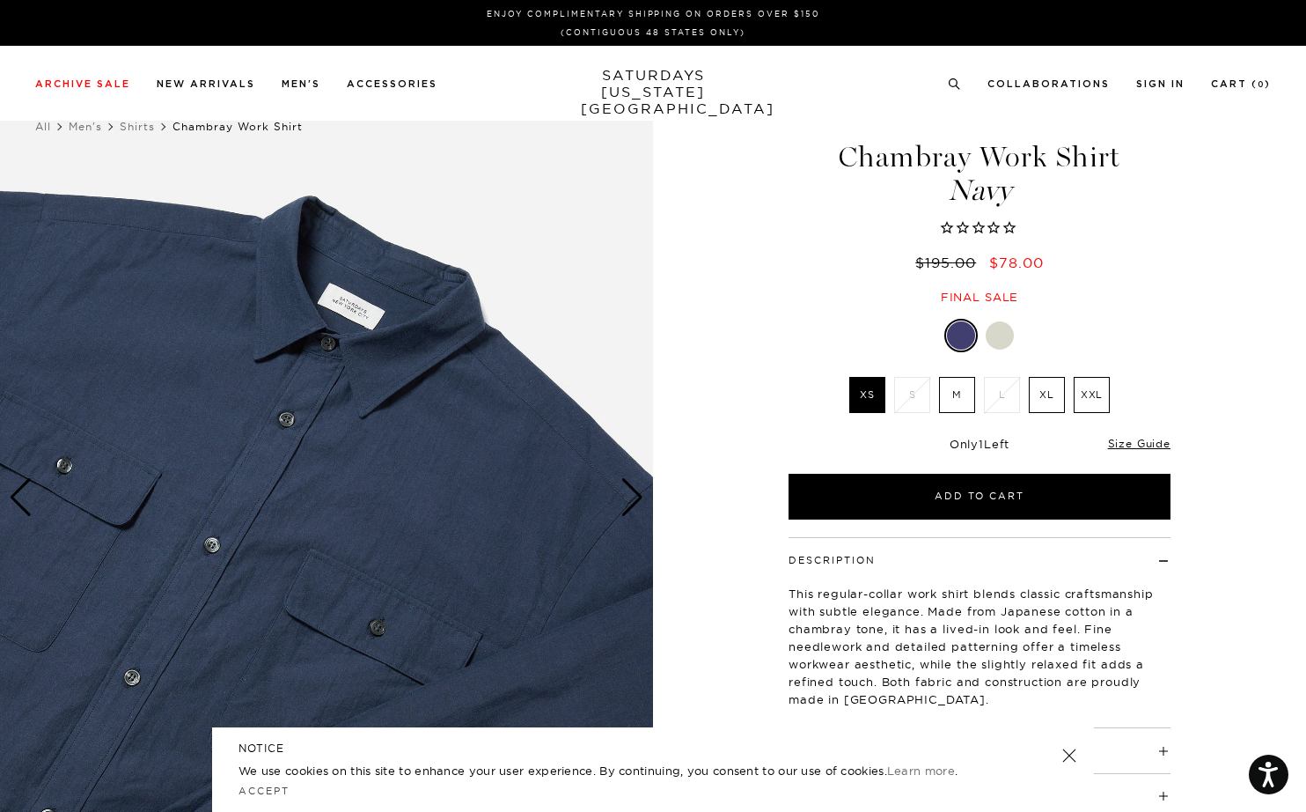
click at [632, 498] on div "Next slide" at bounding box center [633, 497] width 24 height 39
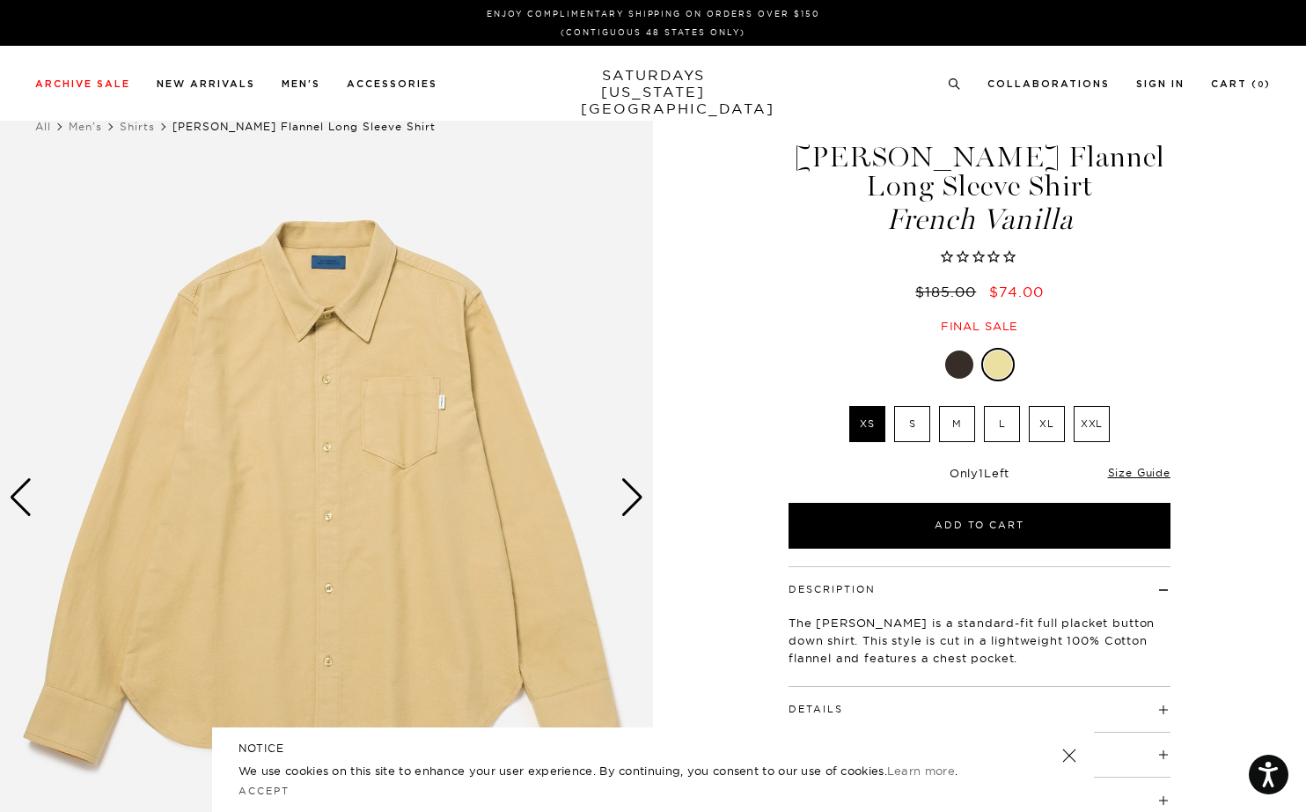
click at [960, 371] on div at bounding box center [959, 364] width 28 height 28
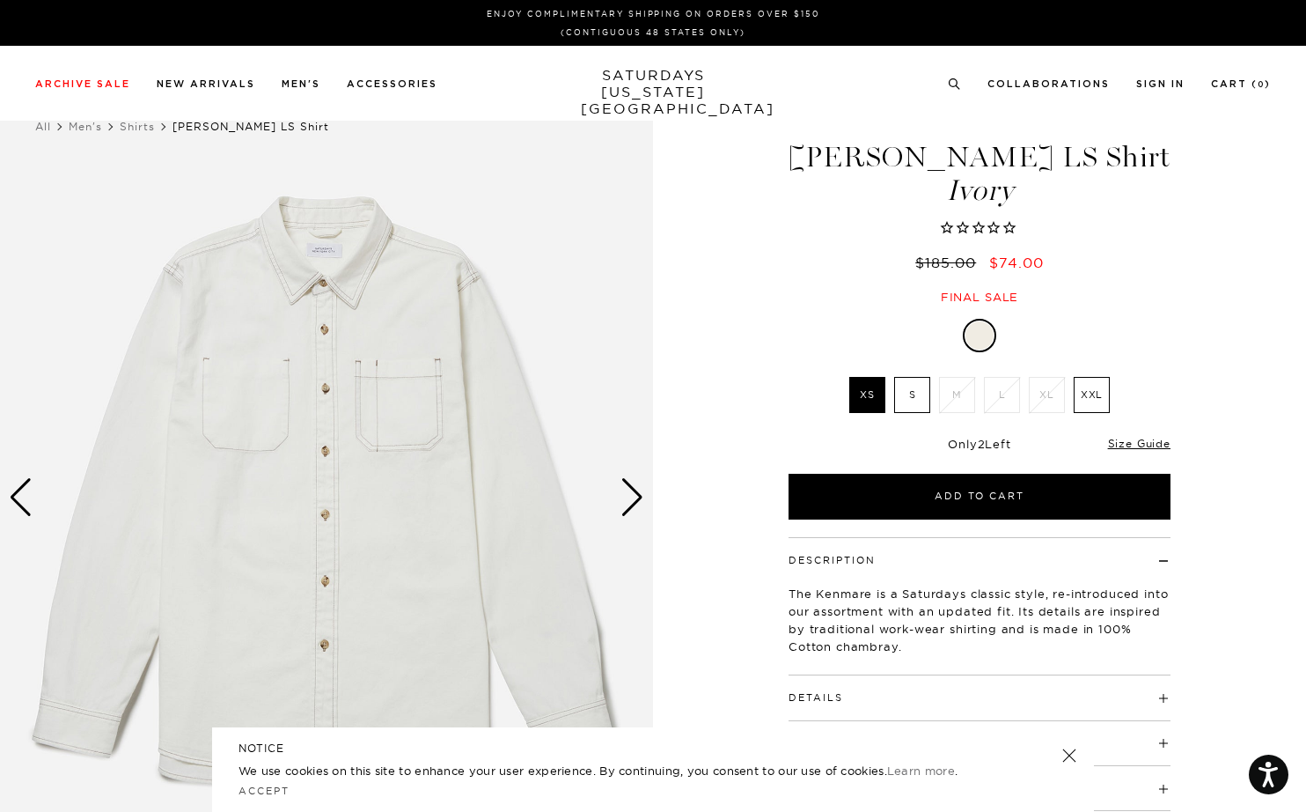
click at [639, 497] on div "Next slide" at bounding box center [633, 497] width 24 height 39
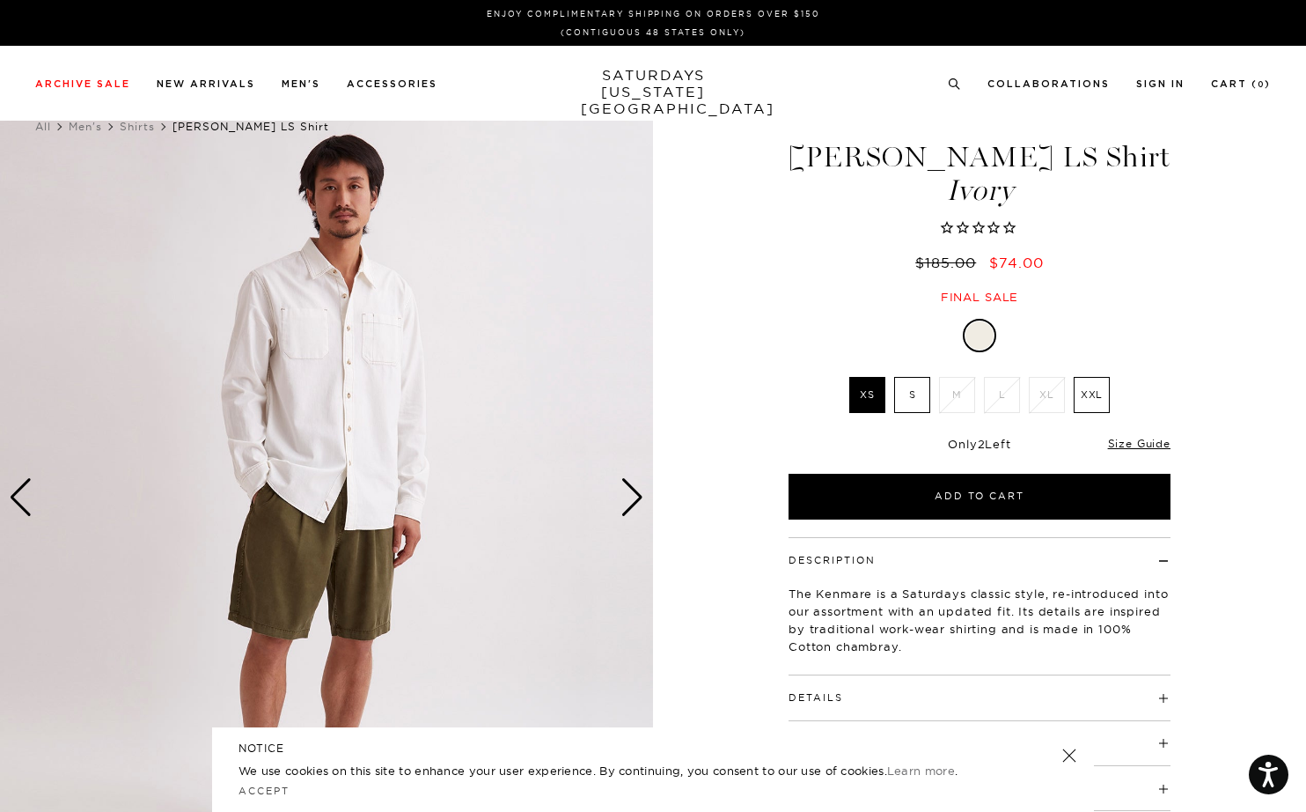
click at [639, 497] on div "Next slide" at bounding box center [633, 497] width 24 height 39
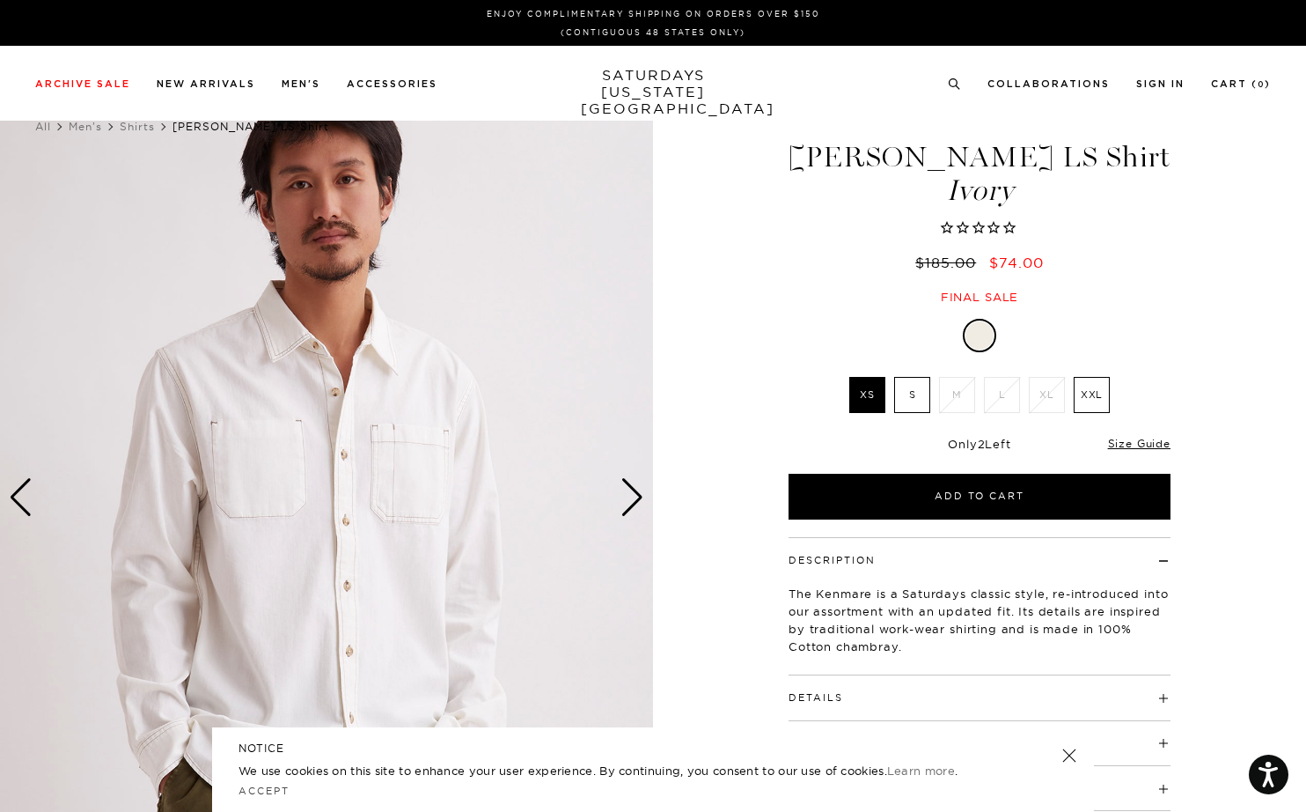
click at [639, 497] on div "Next slide" at bounding box center [633, 497] width 24 height 39
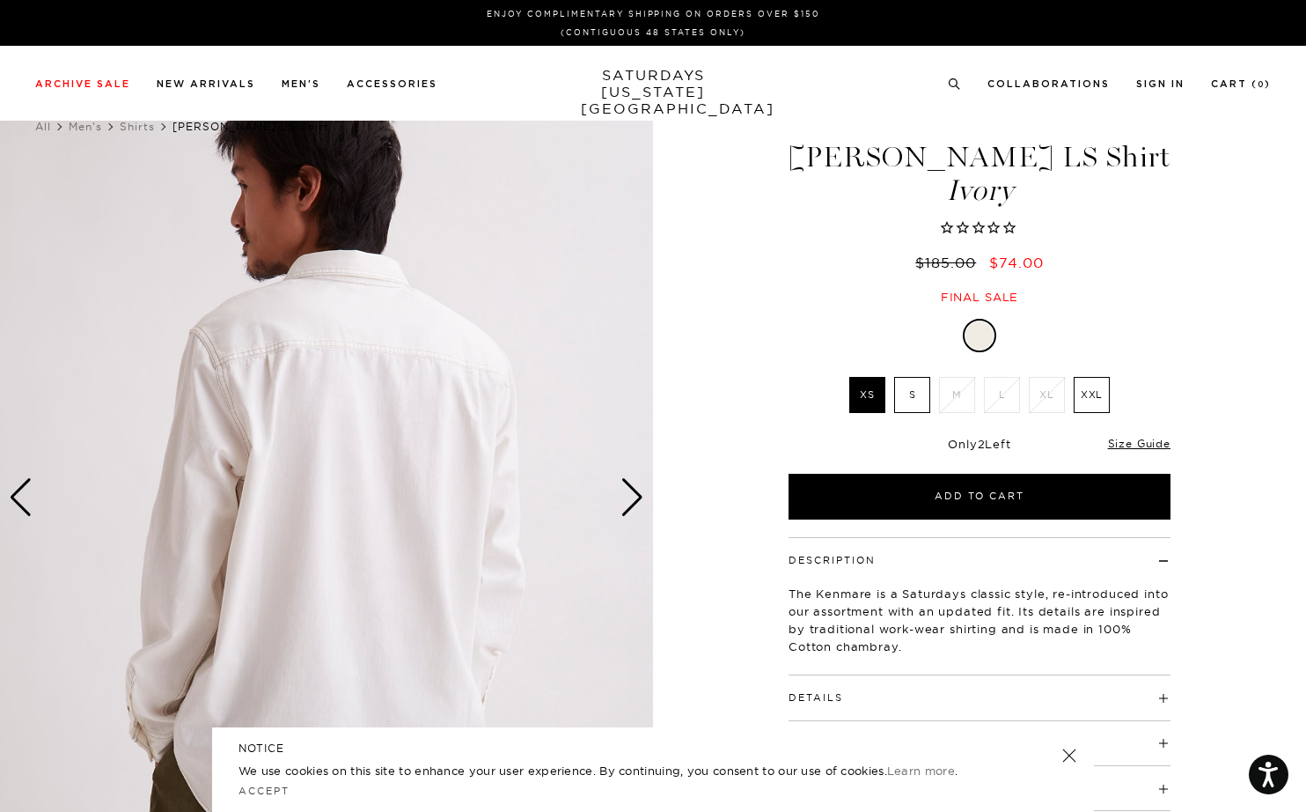
click at [639, 497] on div "Next slide" at bounding box center [633, 497] width 24 height 39
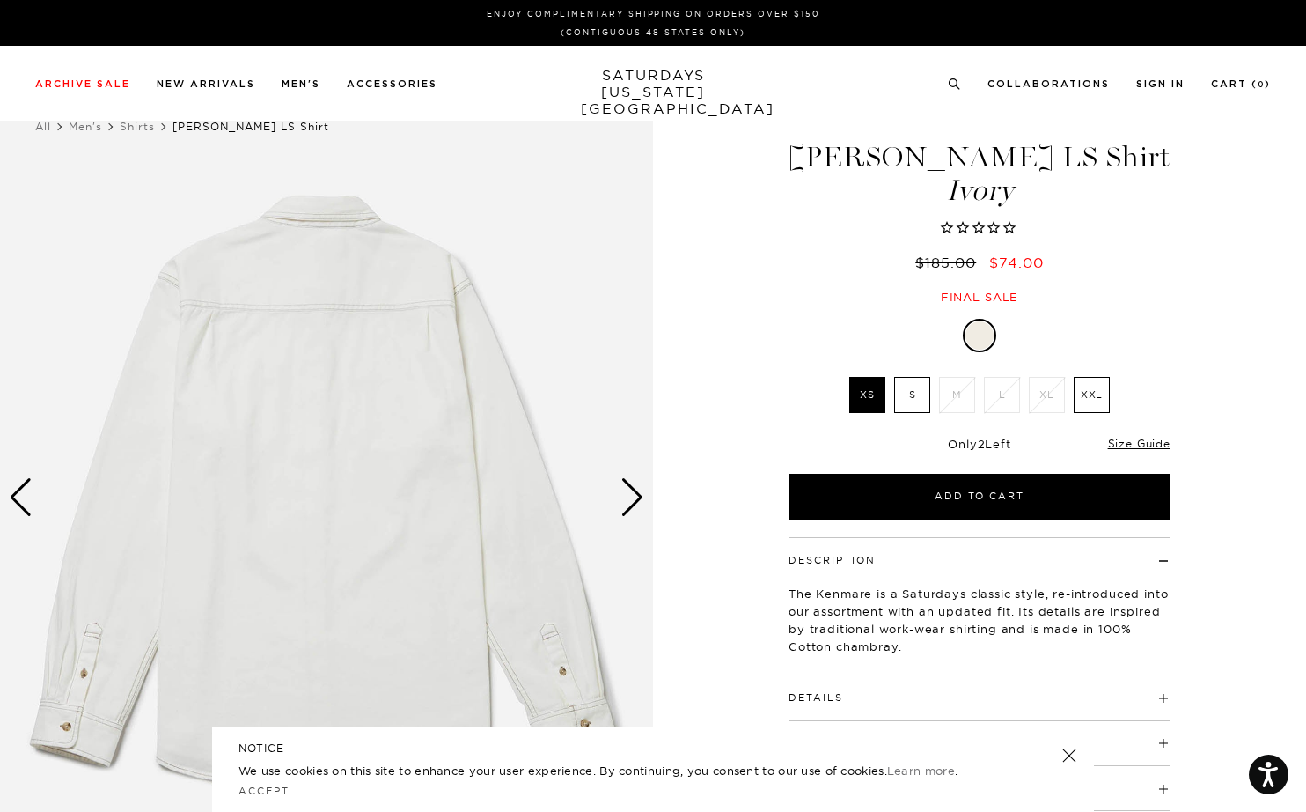
click at [639, 497] on div "Next slide" at bounding box center [633, 497] width 24 height 39
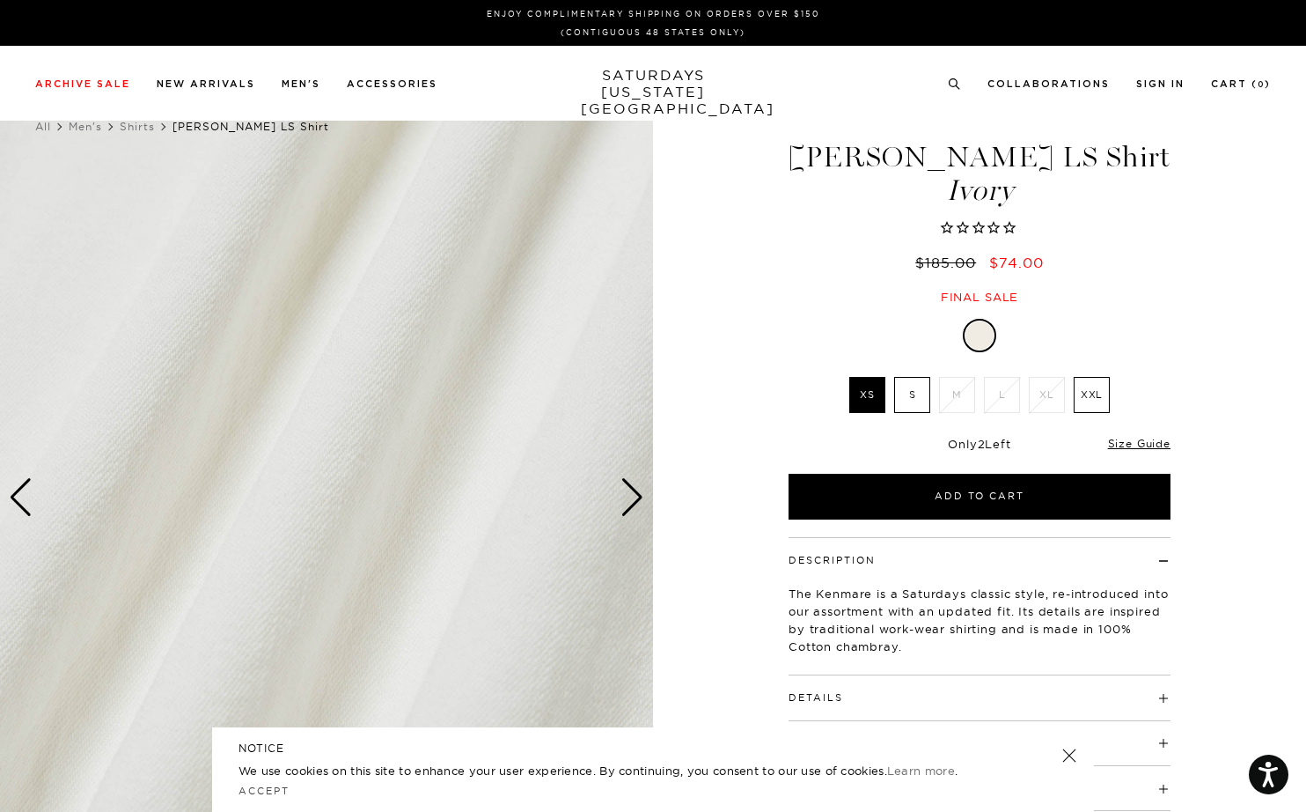
click at [639, 497] on div "Next slide" at bounding box center [633, 497] width 24 height 39
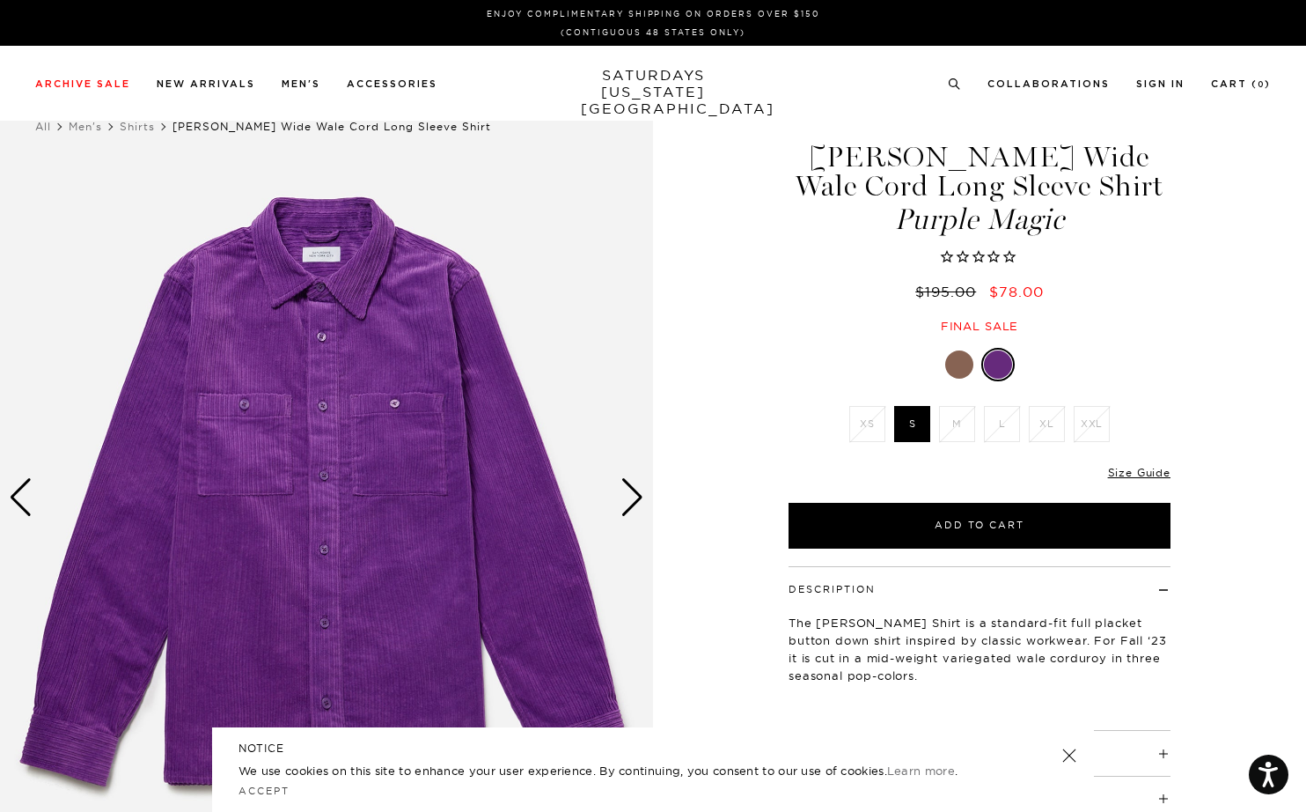
click at [632, 501] on div "Next slide" at bounding box center [633, 497] width 24 height 39
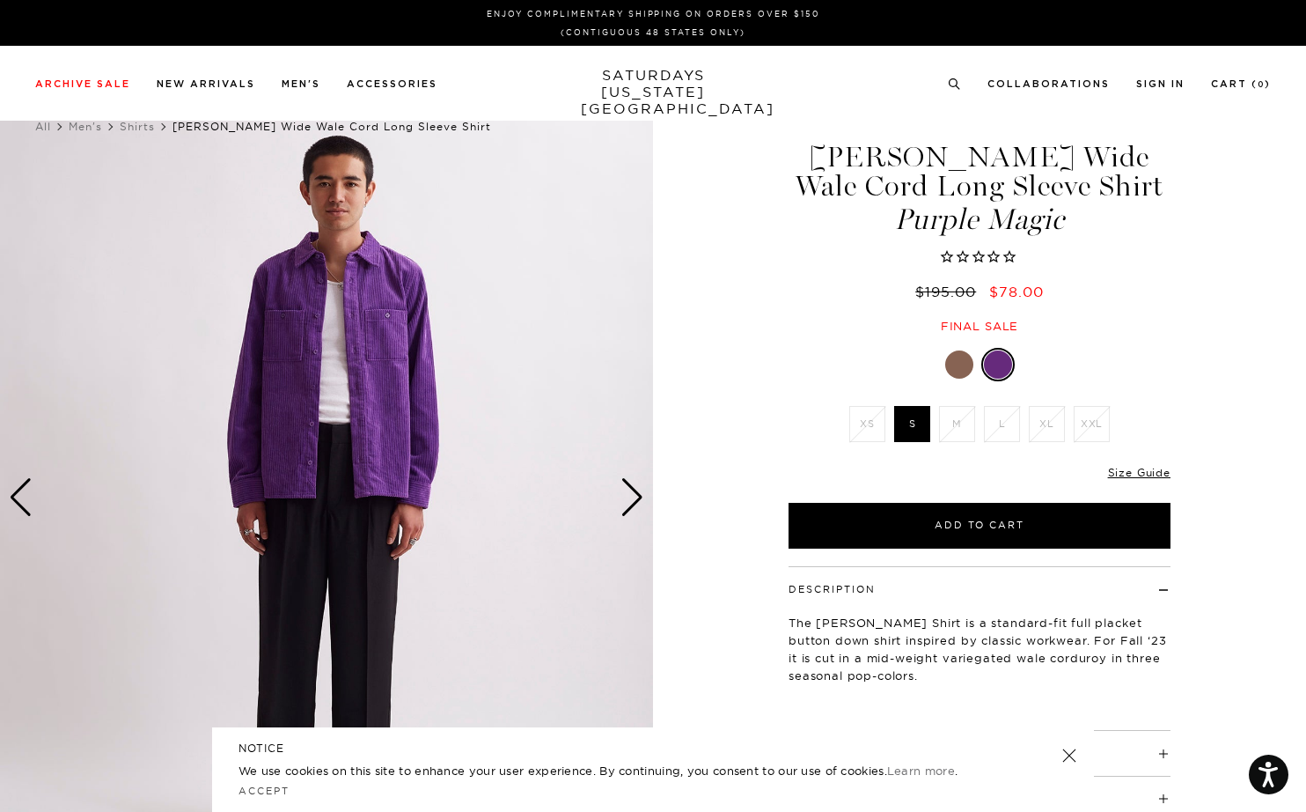
click at [632, 501] on div "Next slide" at bounding box center [633, 497] width 24 height 39
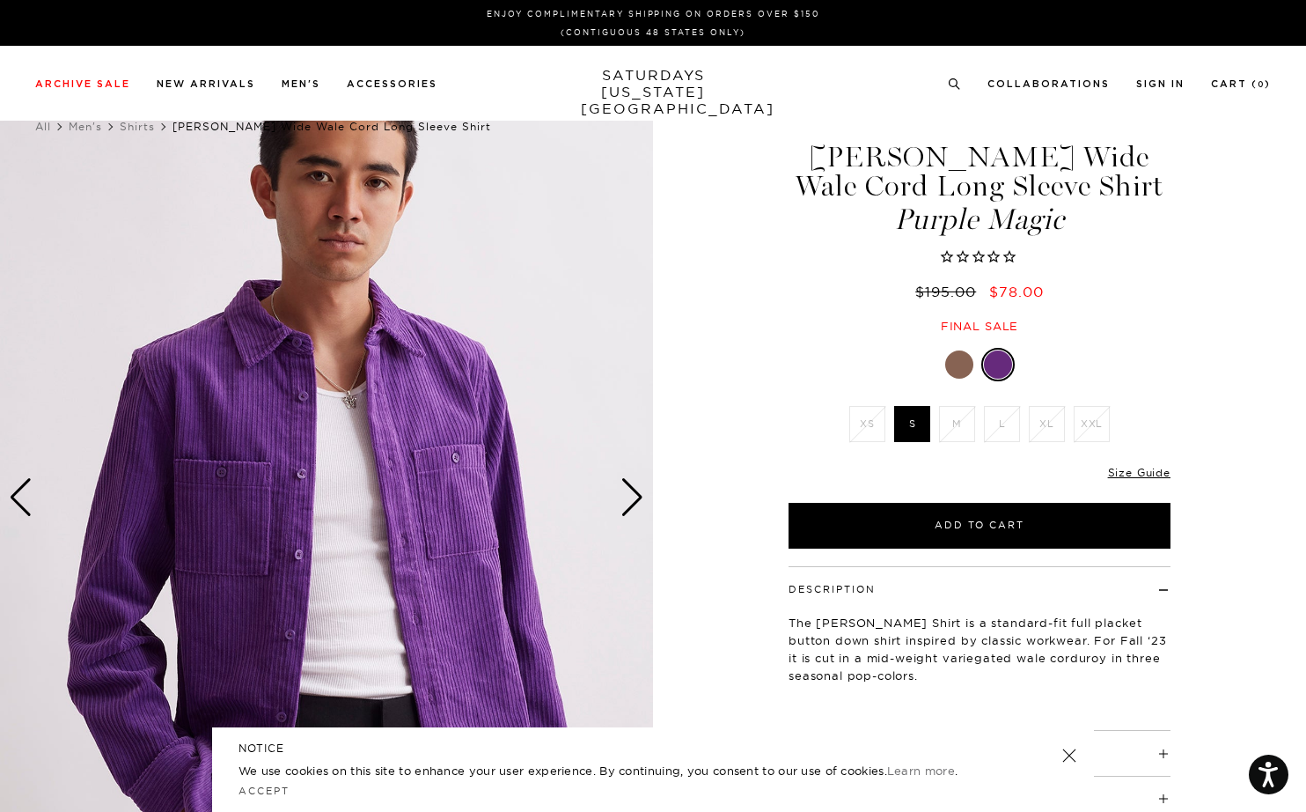
click at [632, 501] on div "Next slide" at bounding box center [633, 497] width 24 height 39
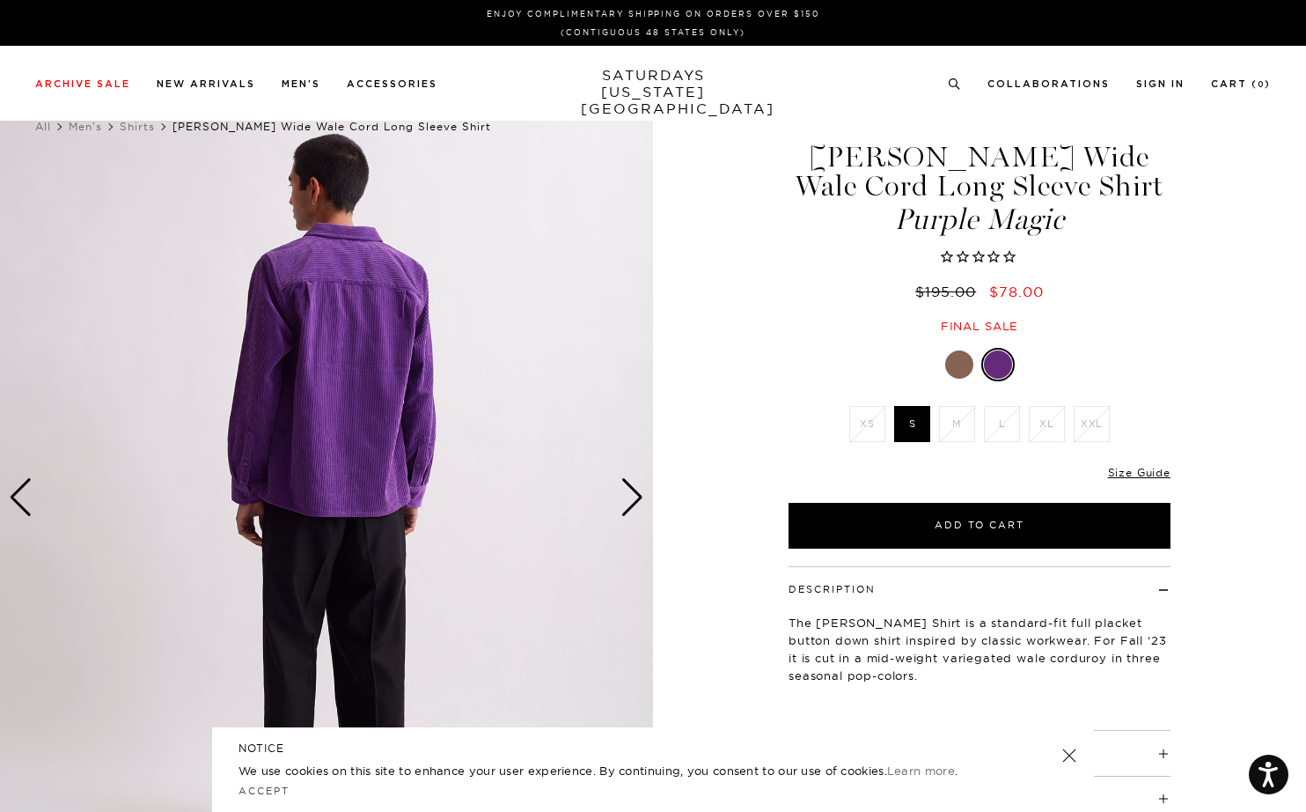
click at [958, 366] on div at bounding box center [959, 364] width 28 height 28
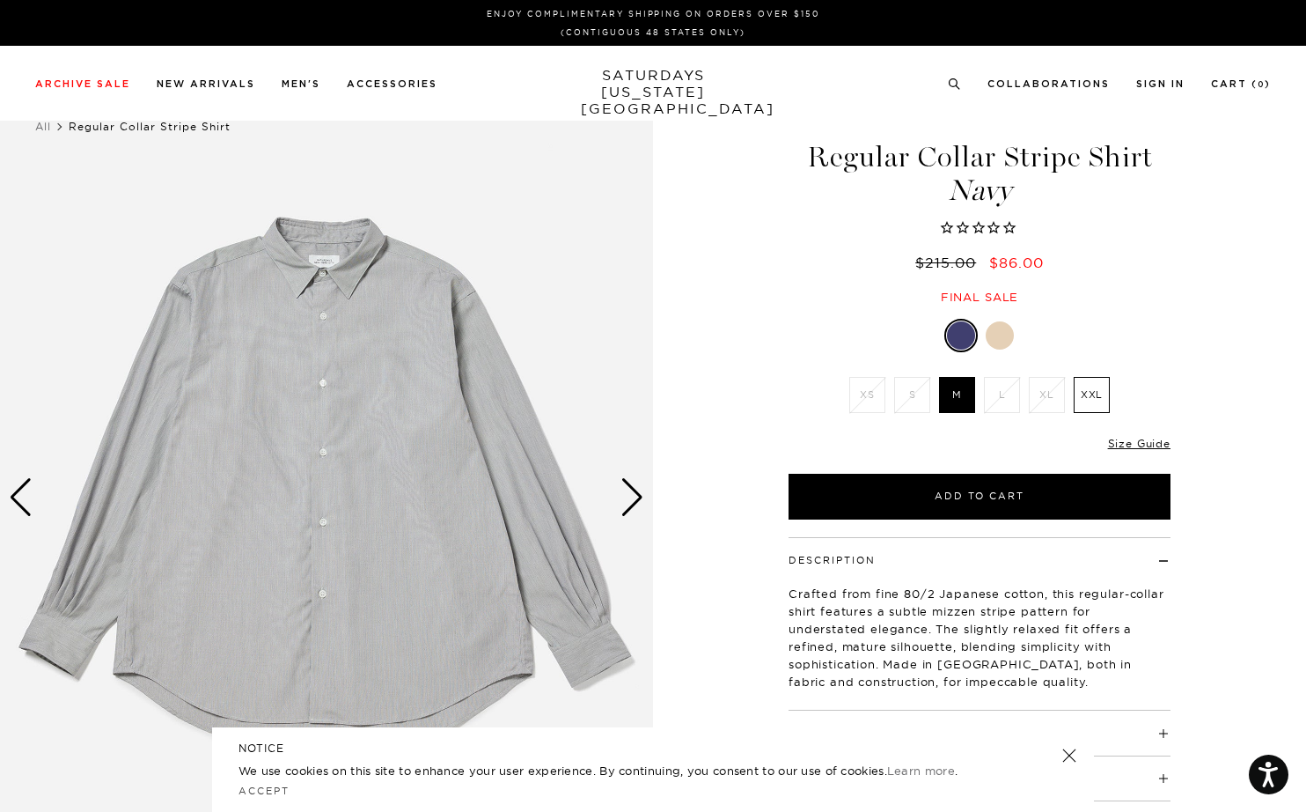
click at [457, 482] on img at bounding box center [326, 497] width 653 height 817
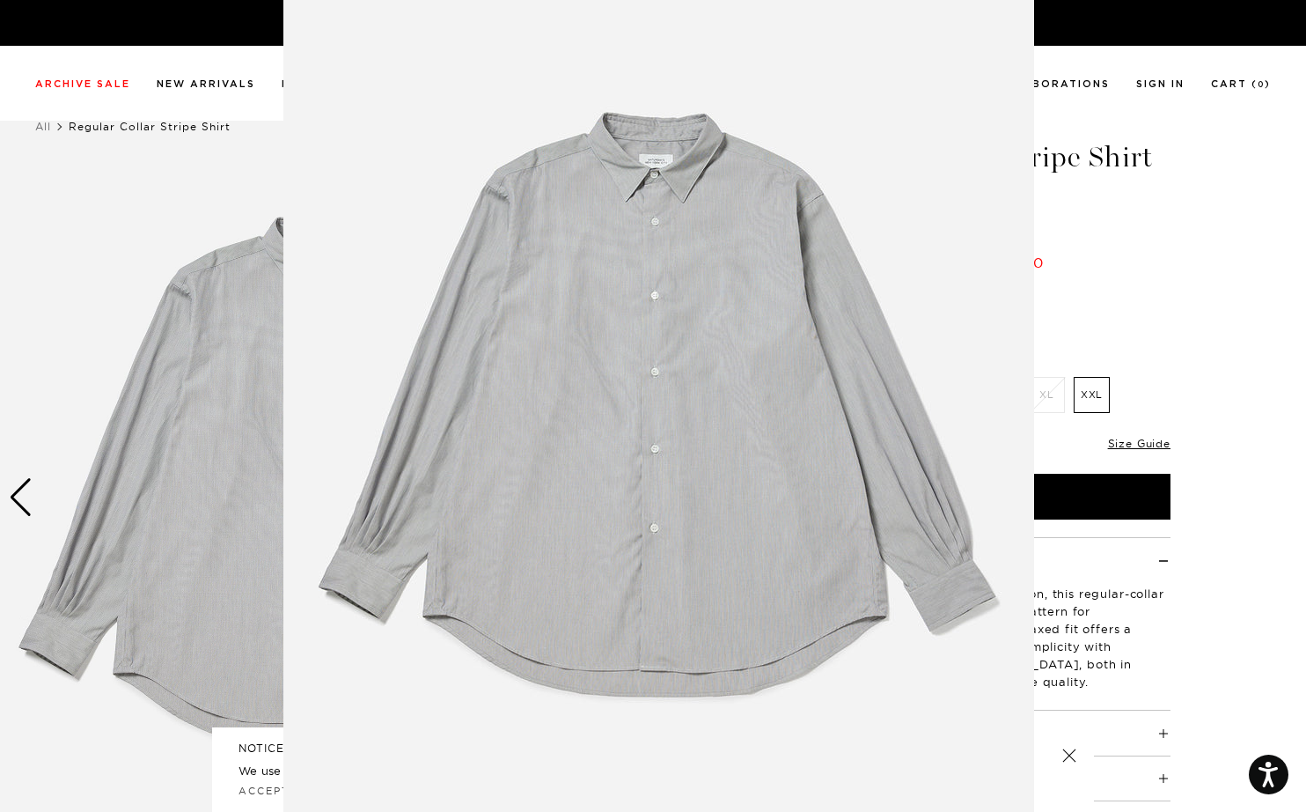
scroll to position [27, 0]
click at [630, 276] on img at bounding box center [658, 423] width 751 height 901
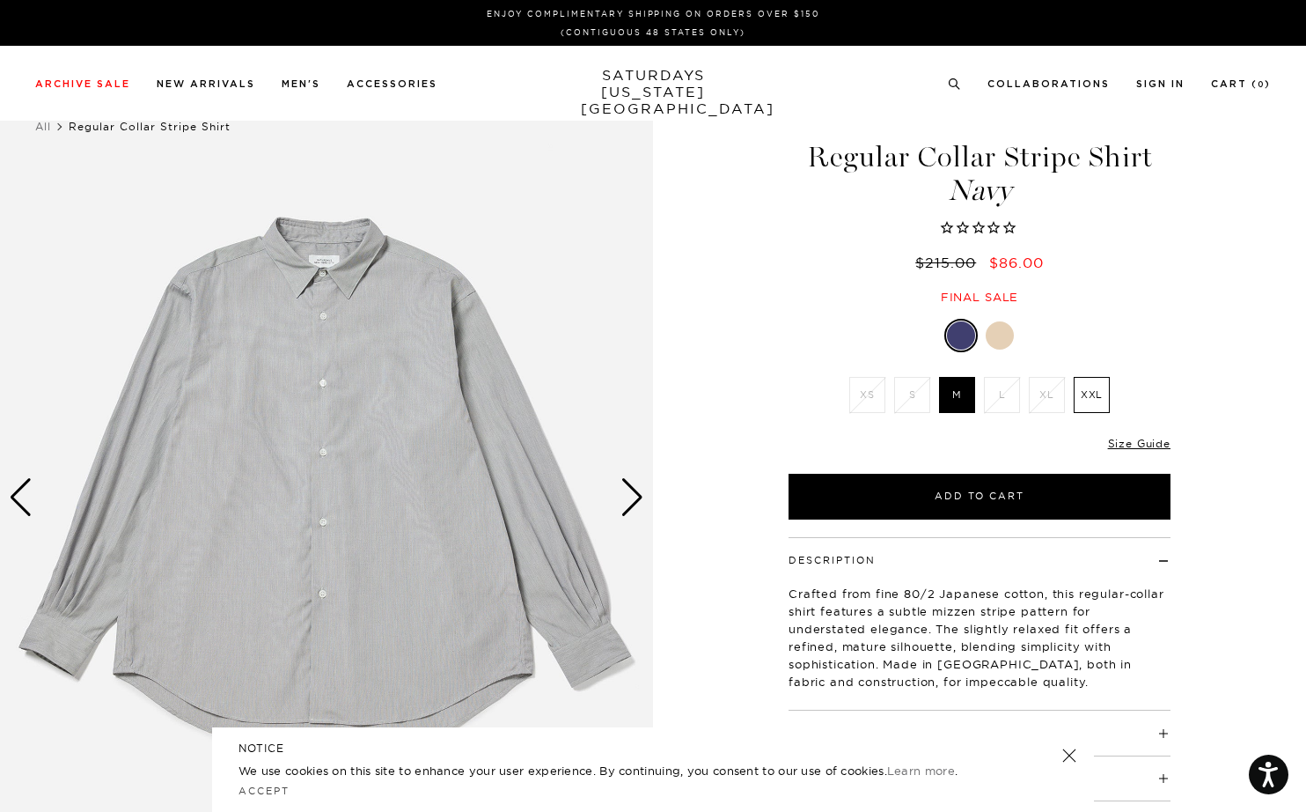
scroll to position [0, 0]
click at [633, 497] on div "Next slide" at bounding box center [633, 497] width 24 height 39
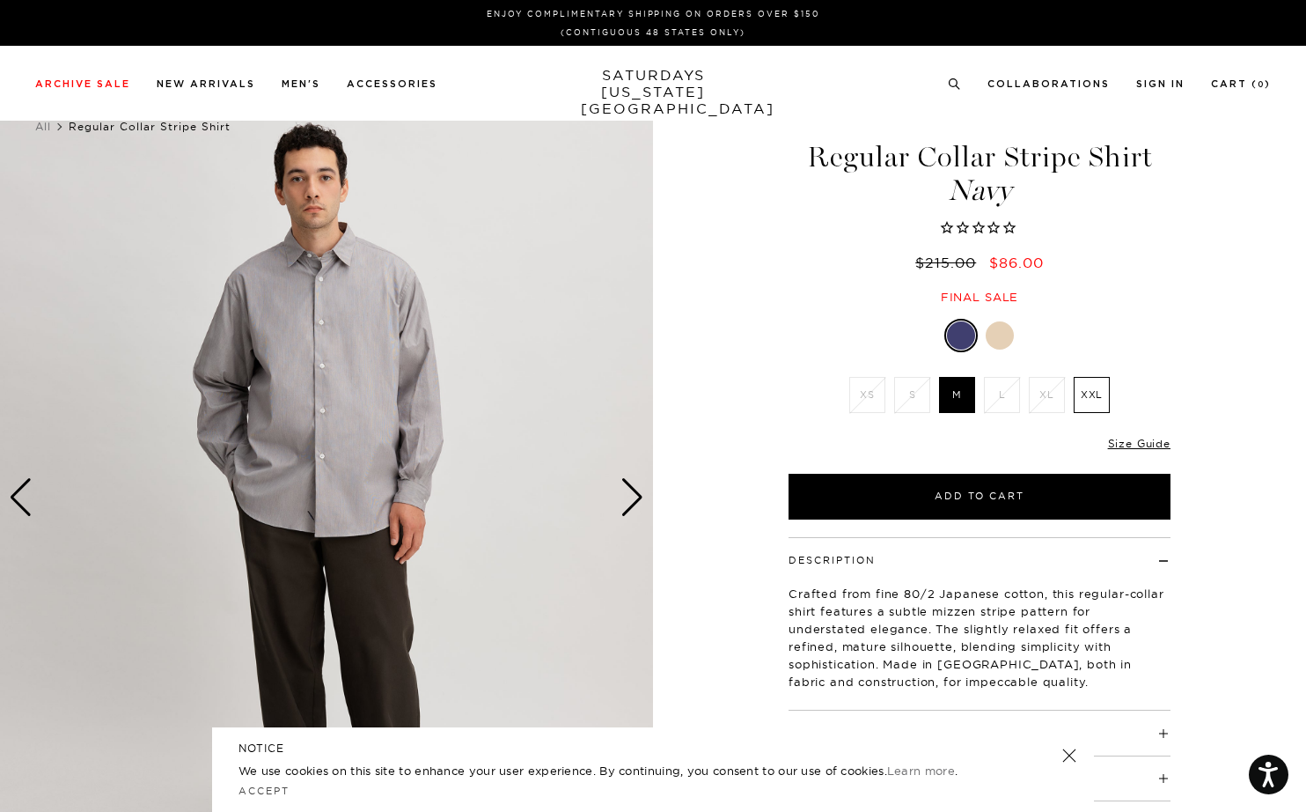
click at [633, 497] on div "Next slide" at bounding box center [633, 497] width 24 height 39
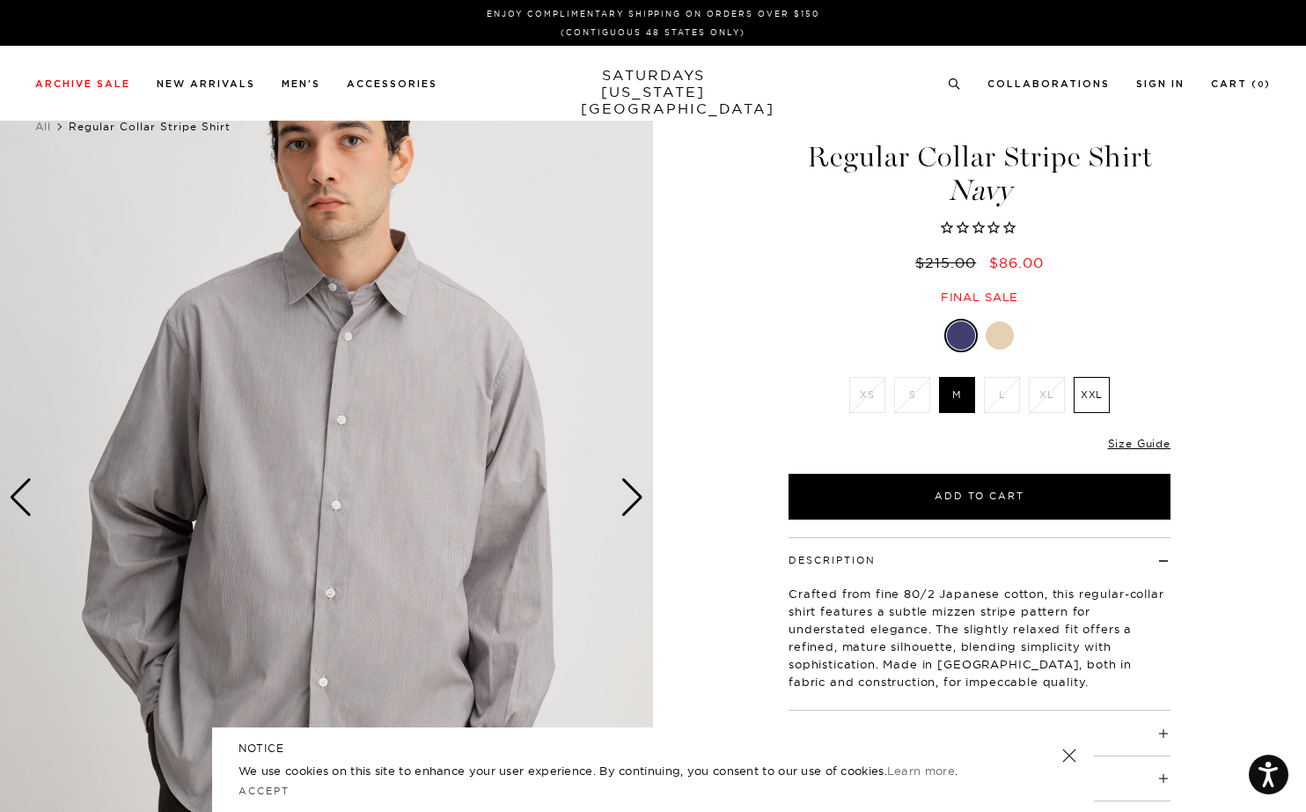
click at [633, 497] on div "Next slide" at bounding box center [633, 497] width 24 height 39
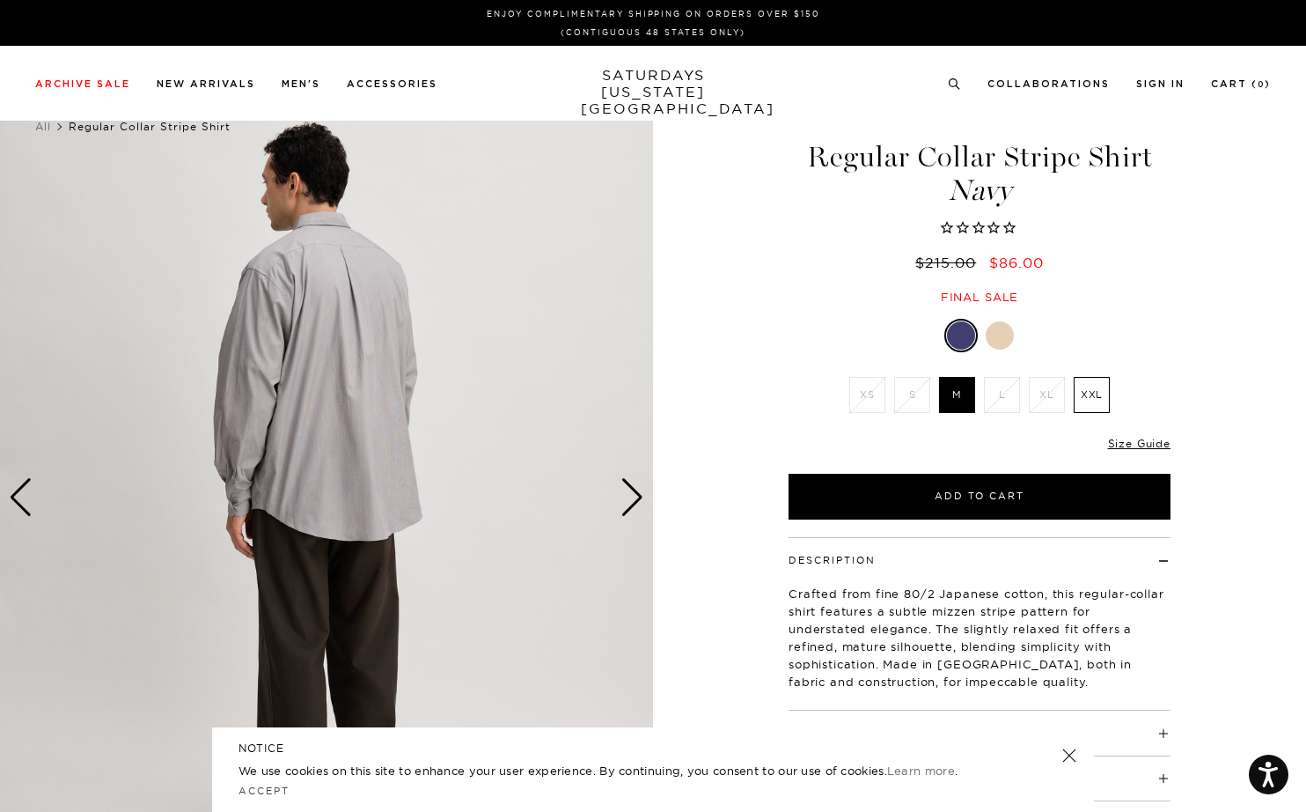
click at [342, 425] on img at bounding box center [326, 497] width 653 height 817
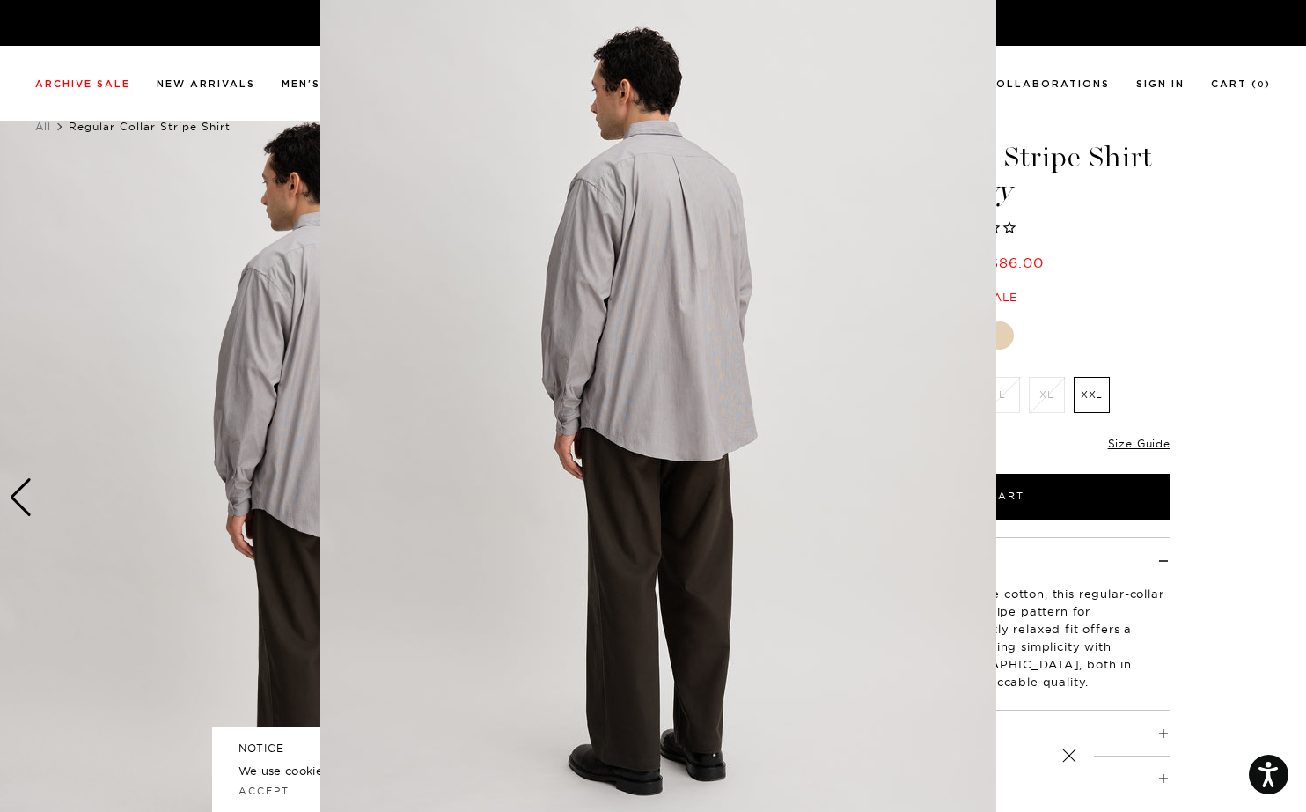
scroll to position [33, 0]
click at [733, 342] on img at bounding box center [658, 417] width 676 height 901
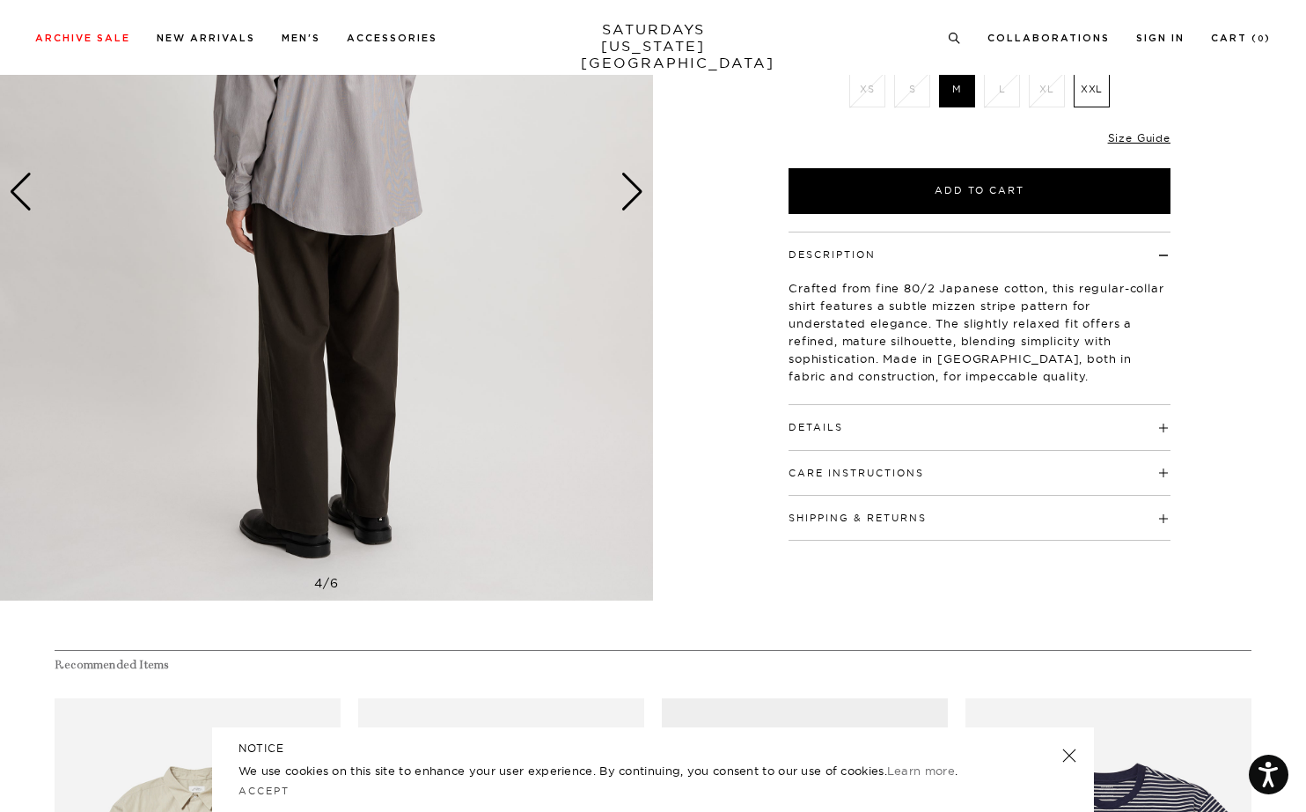
scroll to position [0, 0]
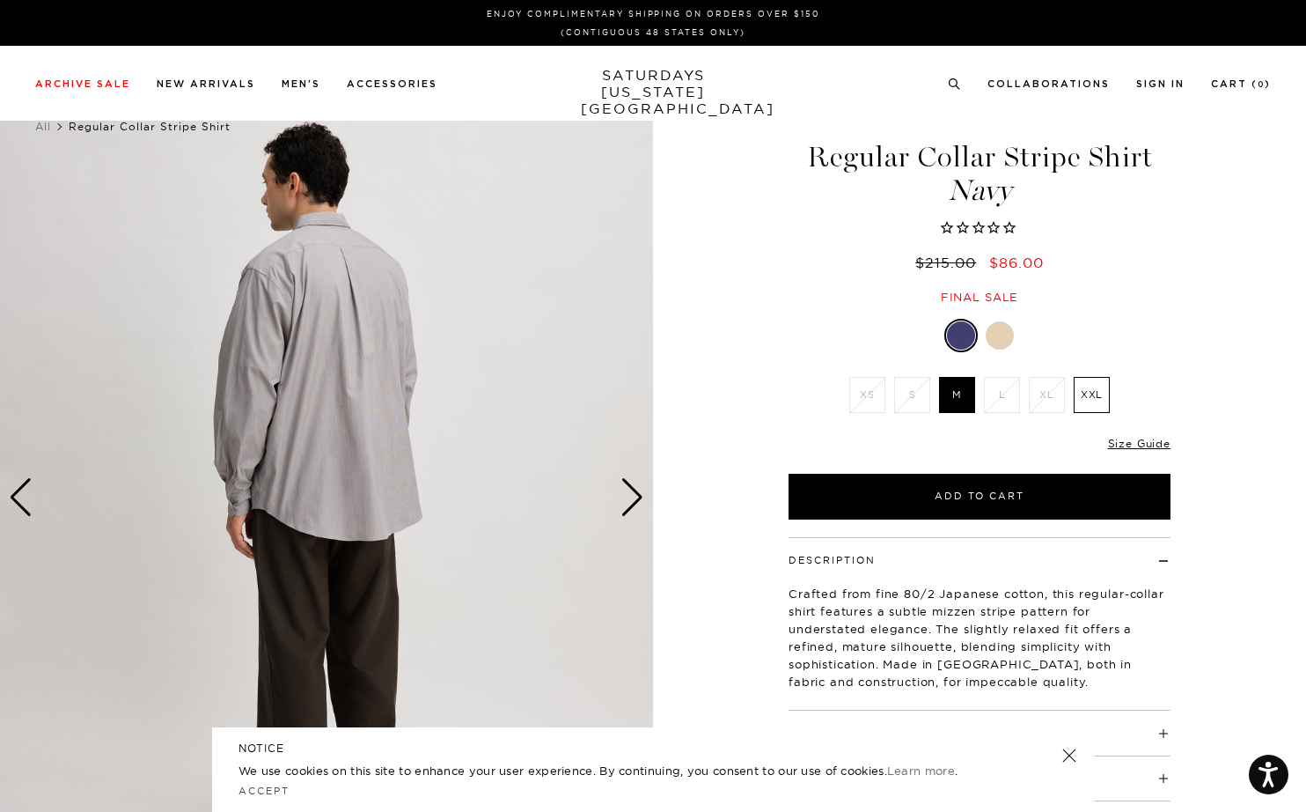
click at [995, 327] on div at bounding box center [1000, 335] width 28 height 28
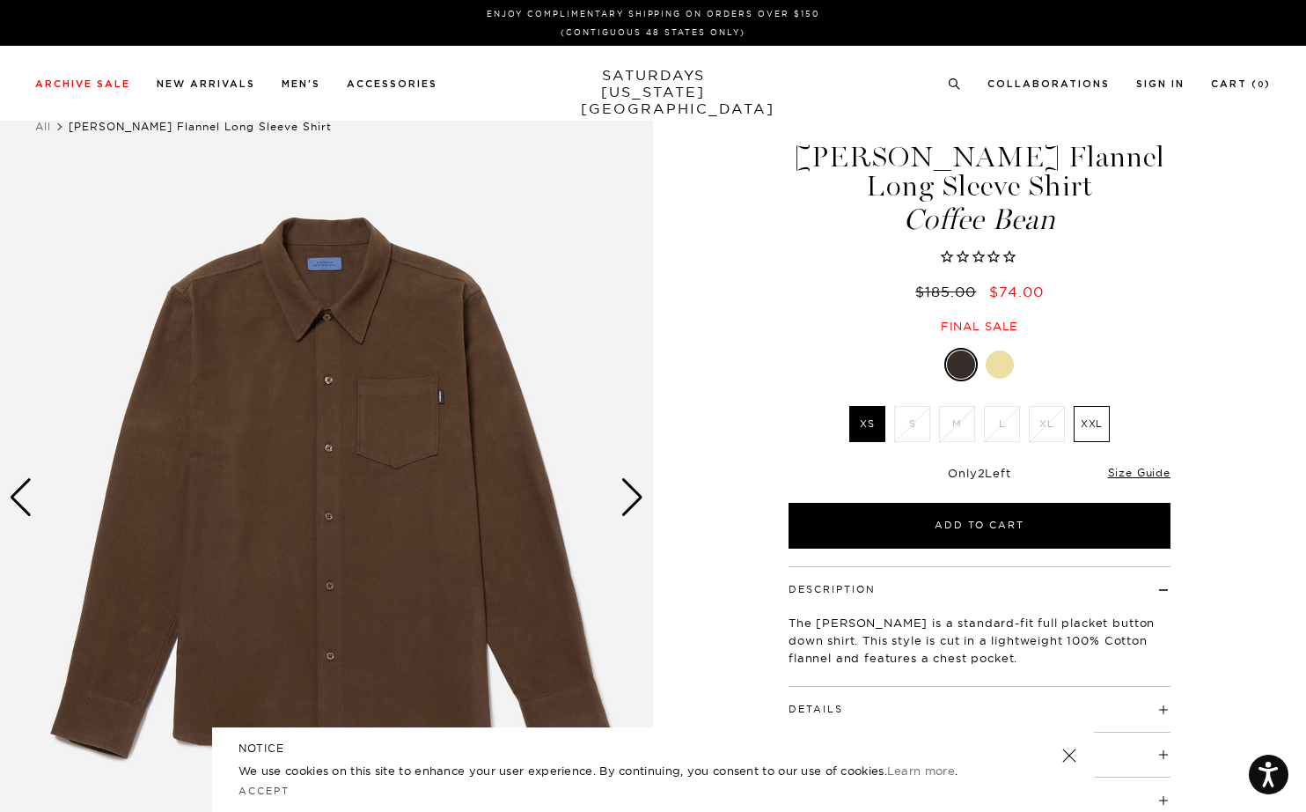
click at [1005, 366] on div at bounding box center [1000, 364] width 28 height 28
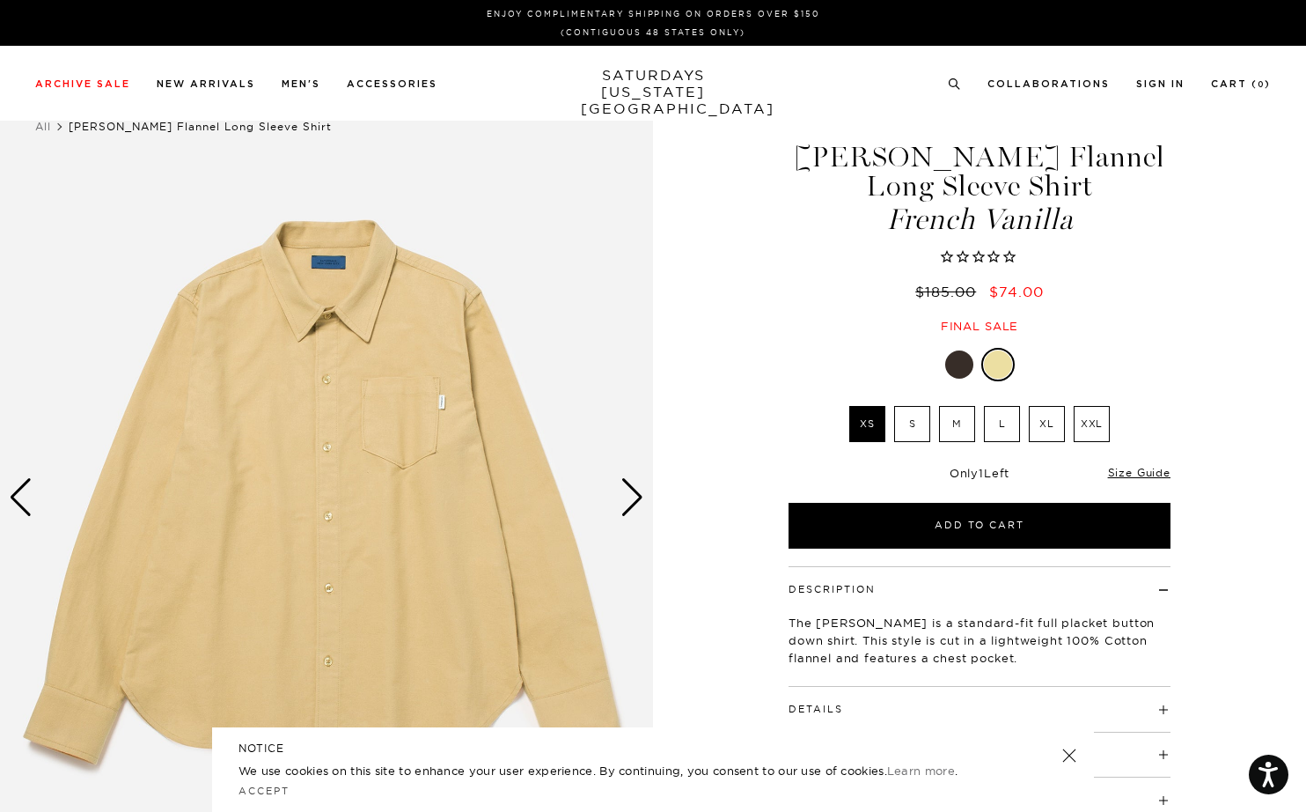
click at [639, 520] on img at bounding box center [326, 497] width 653 height 817
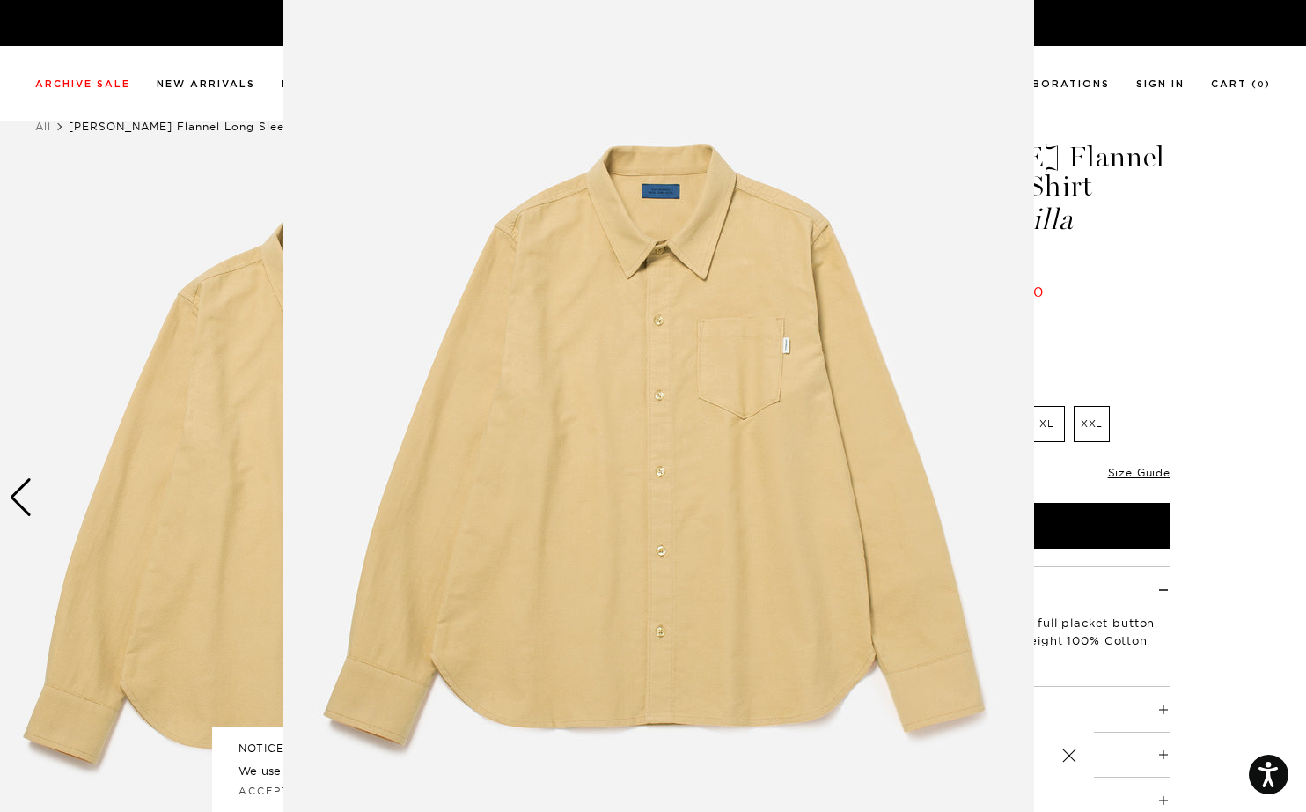
scroll to position [40, 0]
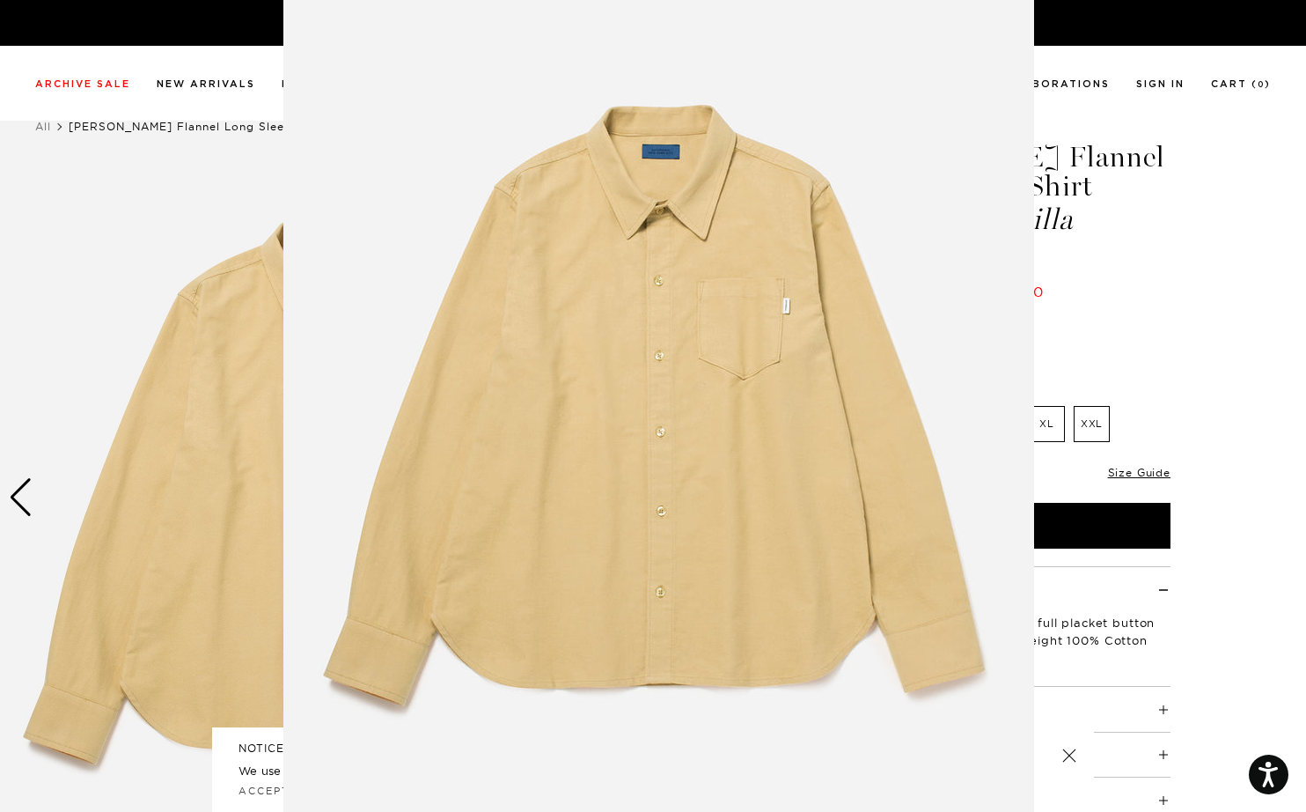
click at [636, 490] on img at bounding box center [658, 410] width 751 height 901
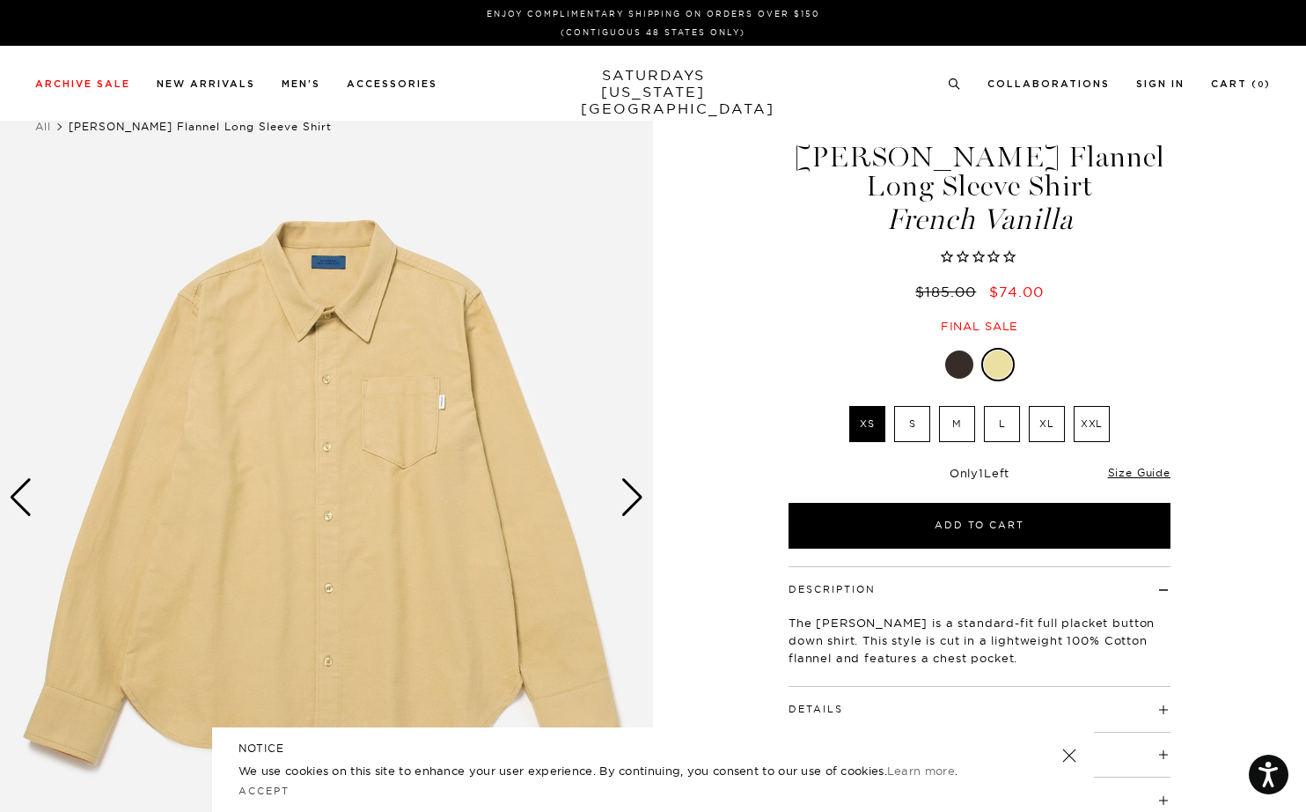
scroll to position [0, 0]
click at [636, 490] on div "Next slide" at bounding box center [633, 497] width 24 height 39
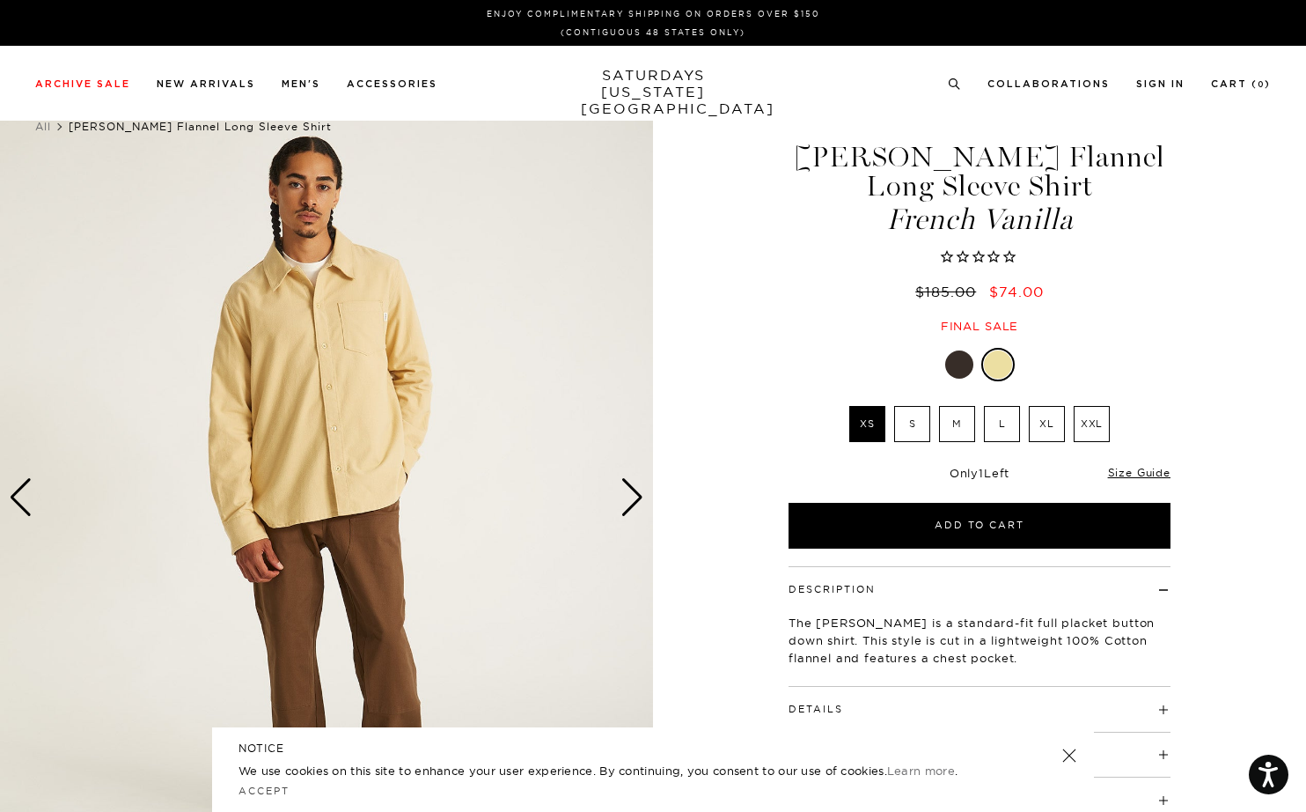
click at [636, 490] on div "Next slide" at bounding box center [633, 497] width 24 height 39
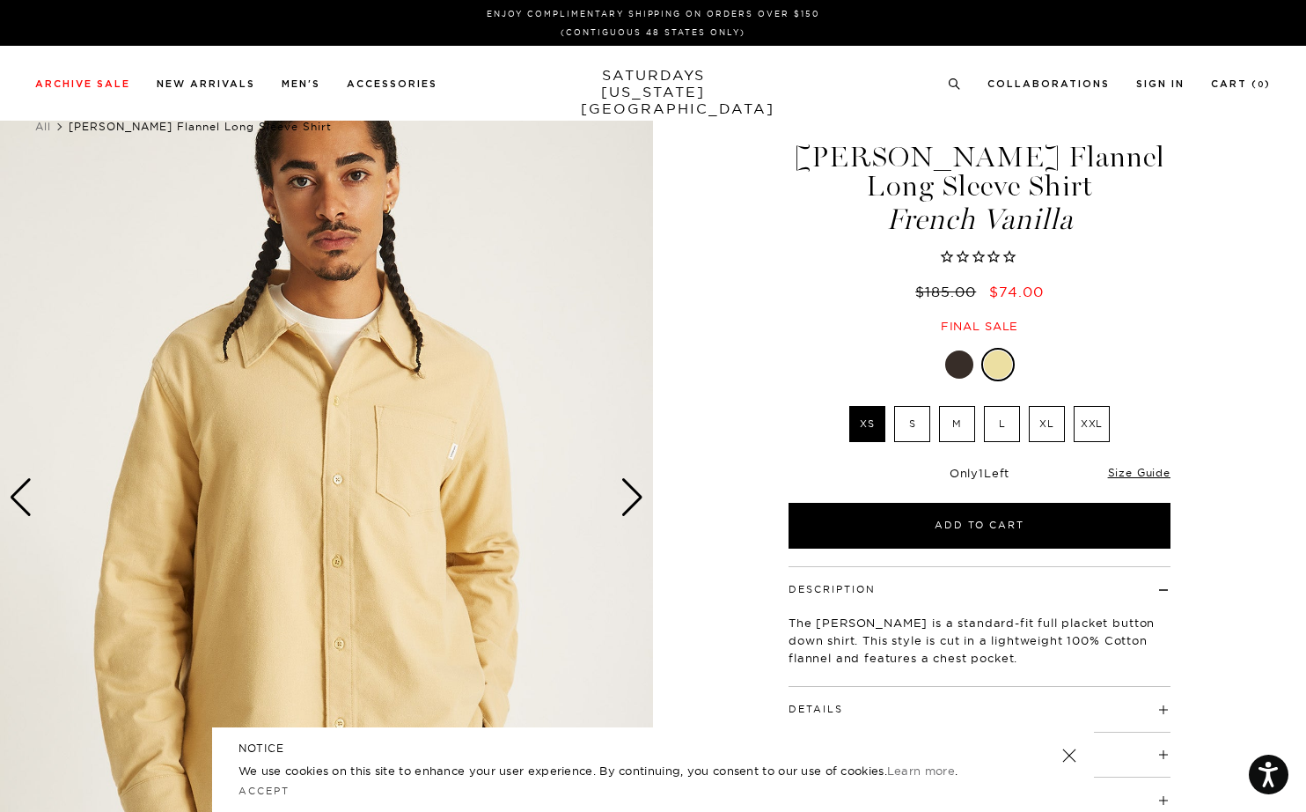
click at [636, 490] on div "Next slide" at bounding box center [633, 497] width 24 height 39
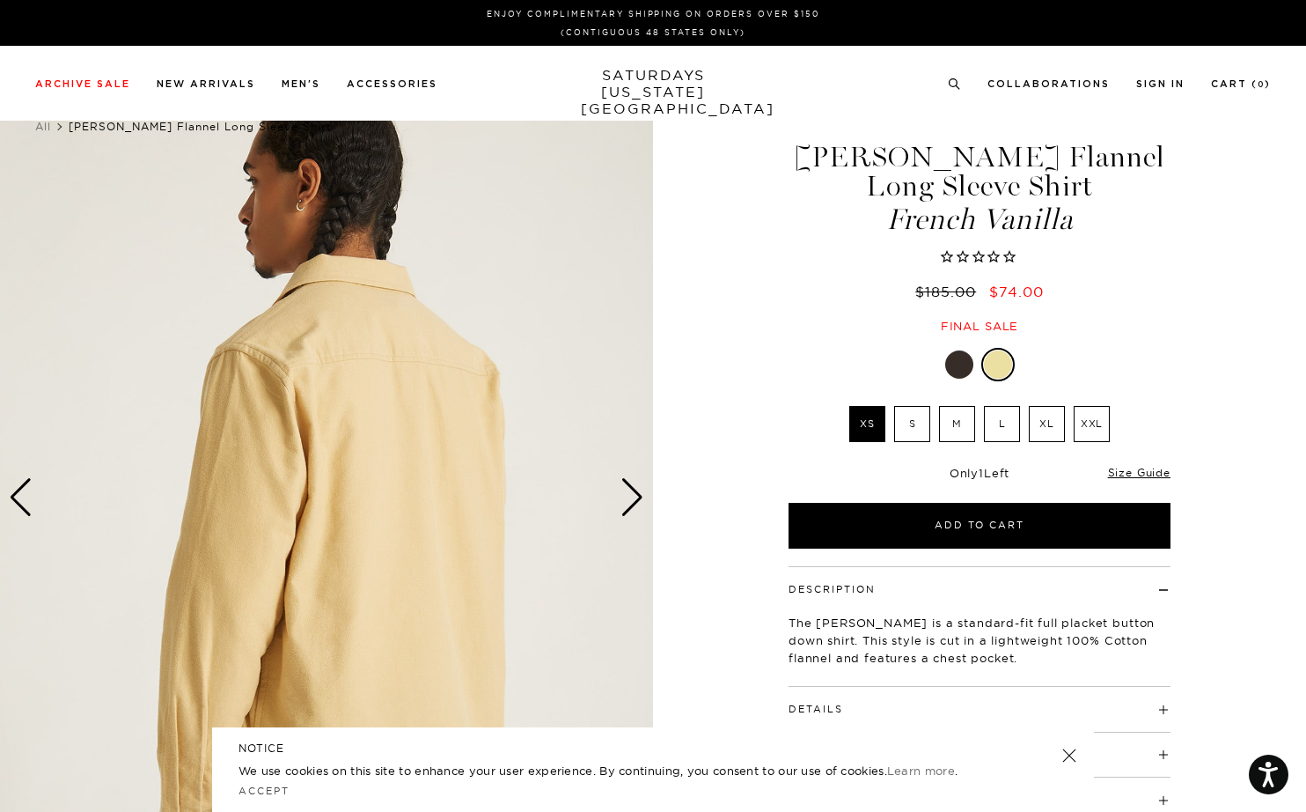
click at [636, 490] on div "Next slide" at bounding box center [633, 497] width 24 height 39
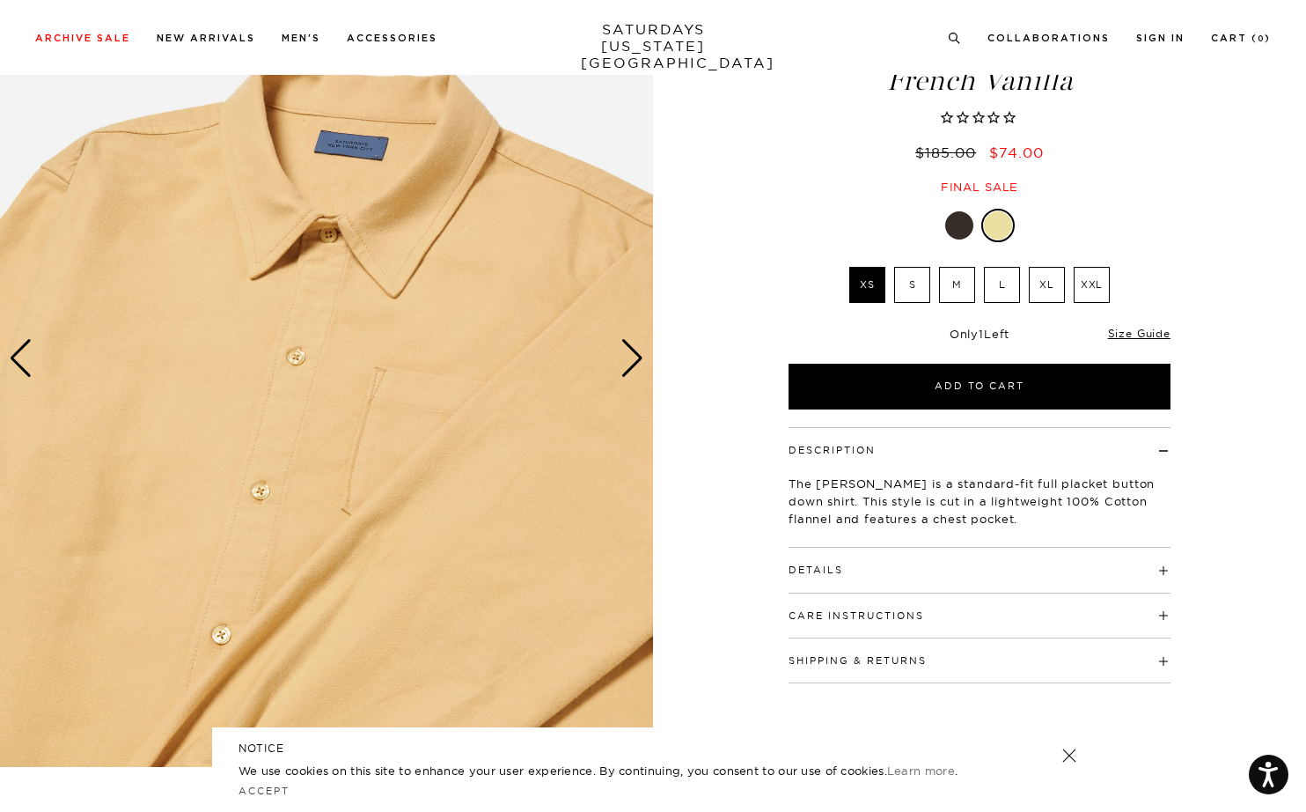
scroll to position [0, 1]
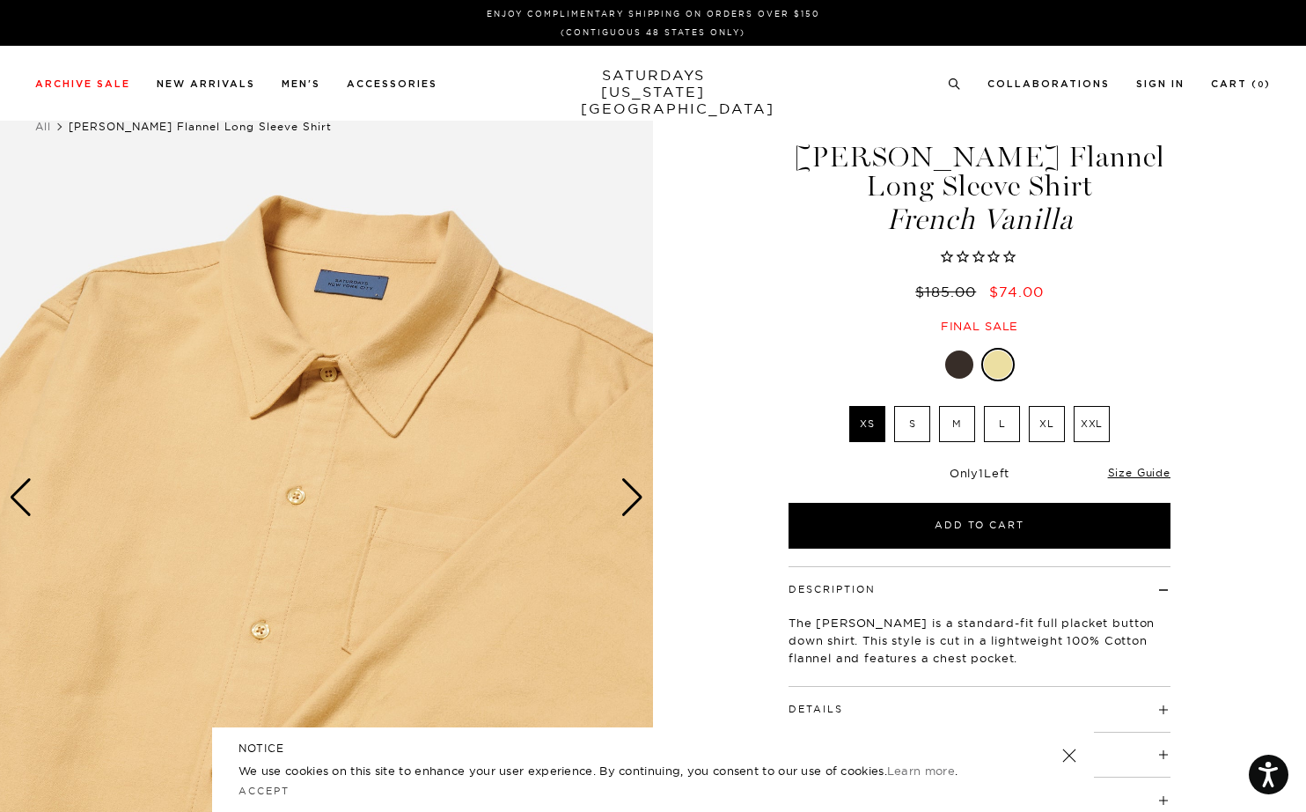
click at [637, 502] on div "Next slide" at bounding box center [633, 497] width 24 height 39
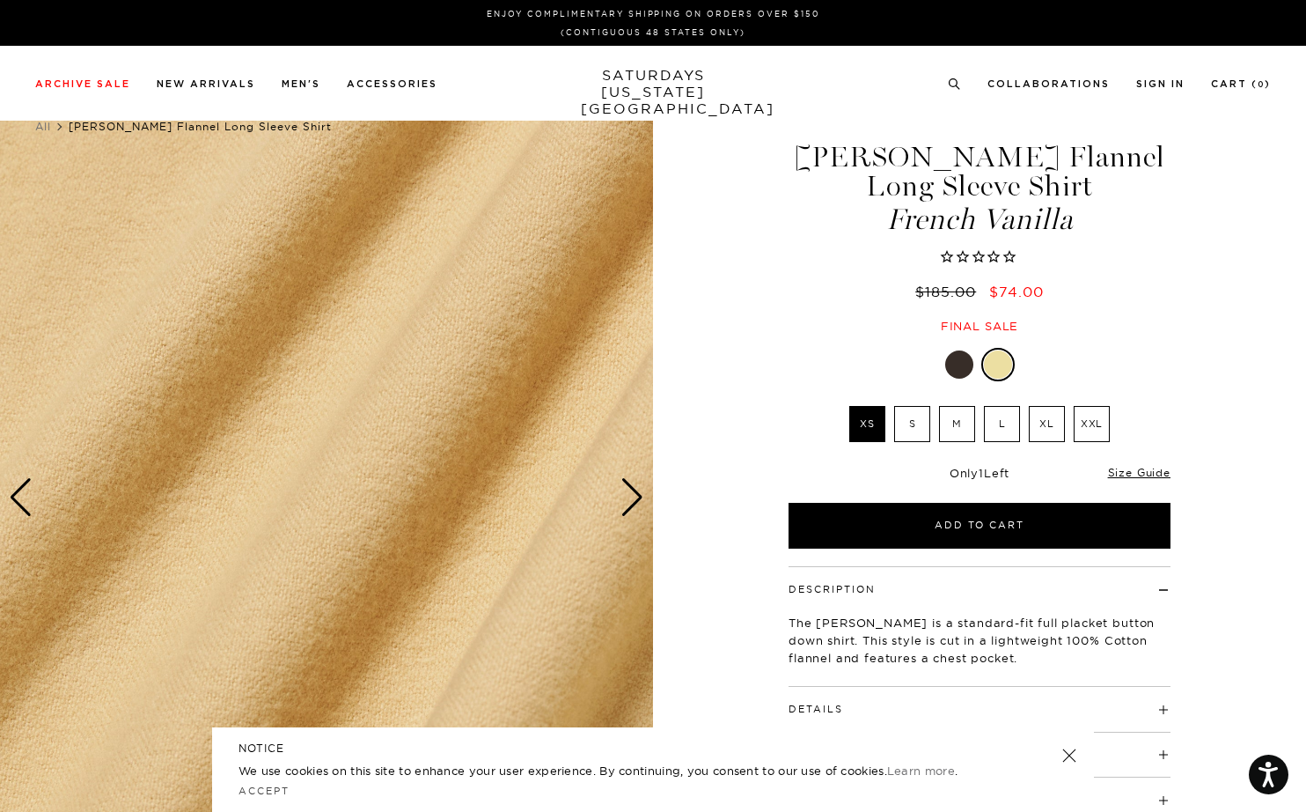
click at [637, 502] on div "Next slide" at bounding box center [633, 497] width 24 height 39
